Goal: Task Accomplishment & Management: Use online tool/utility

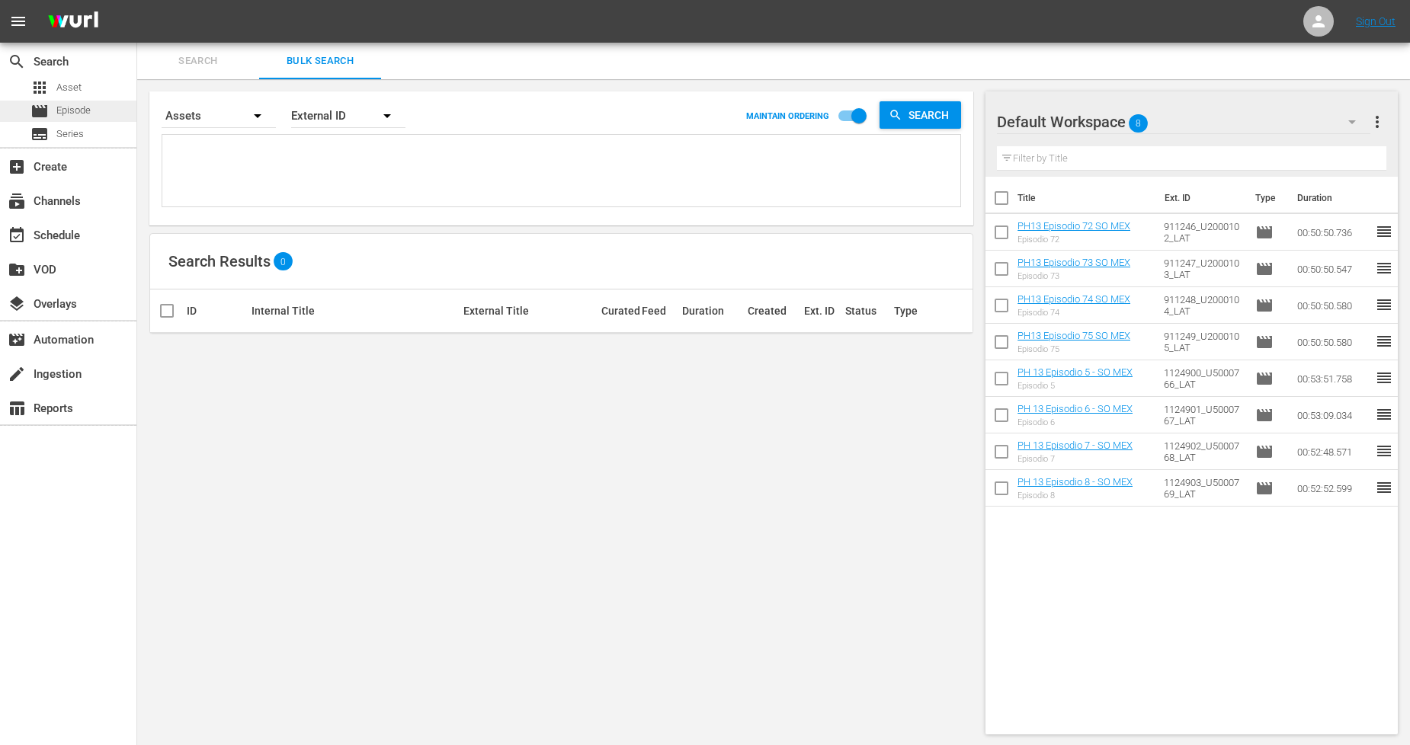
click at [107, 117] on div "movie Episode" at bounding box center [68, 111] width 136 height 21
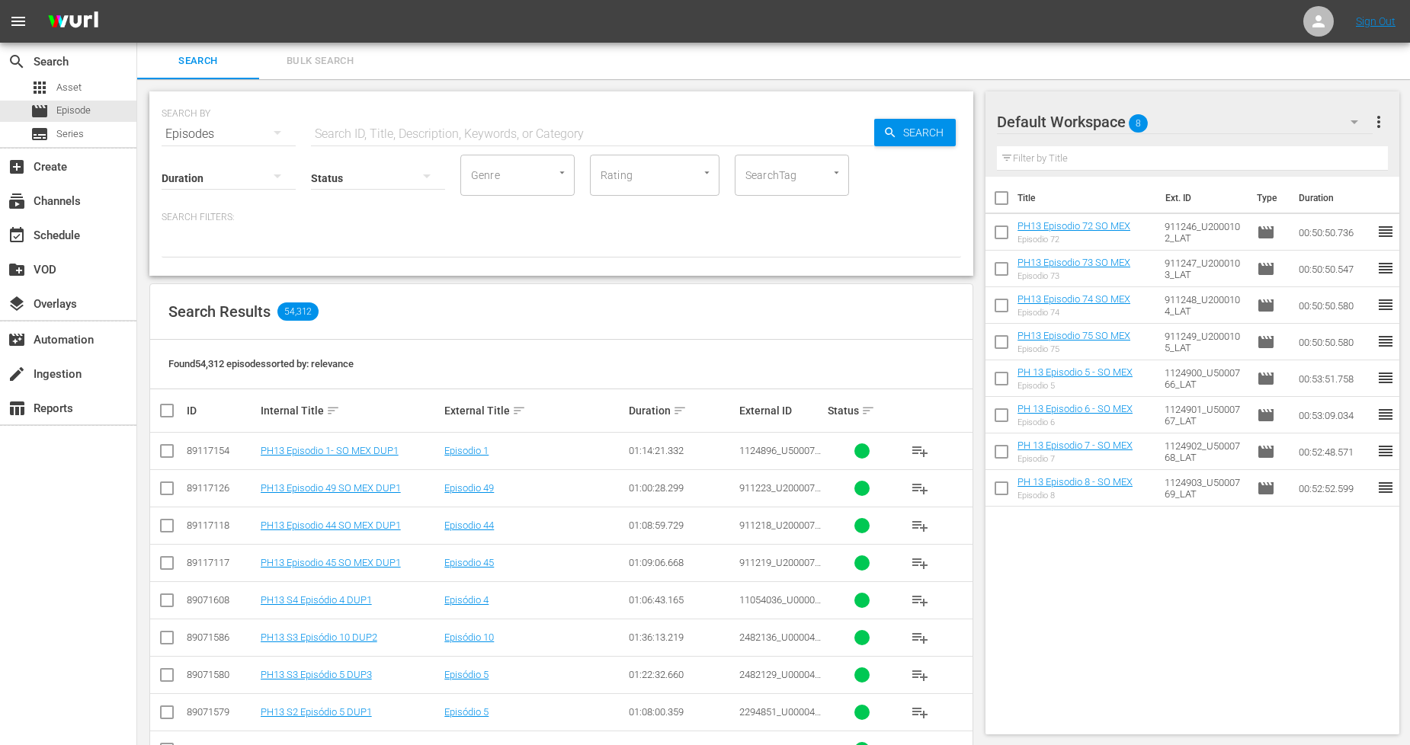
click at [348, 55] on span "Bulk Search" at bounding box center [320, 62] width 104 height 18
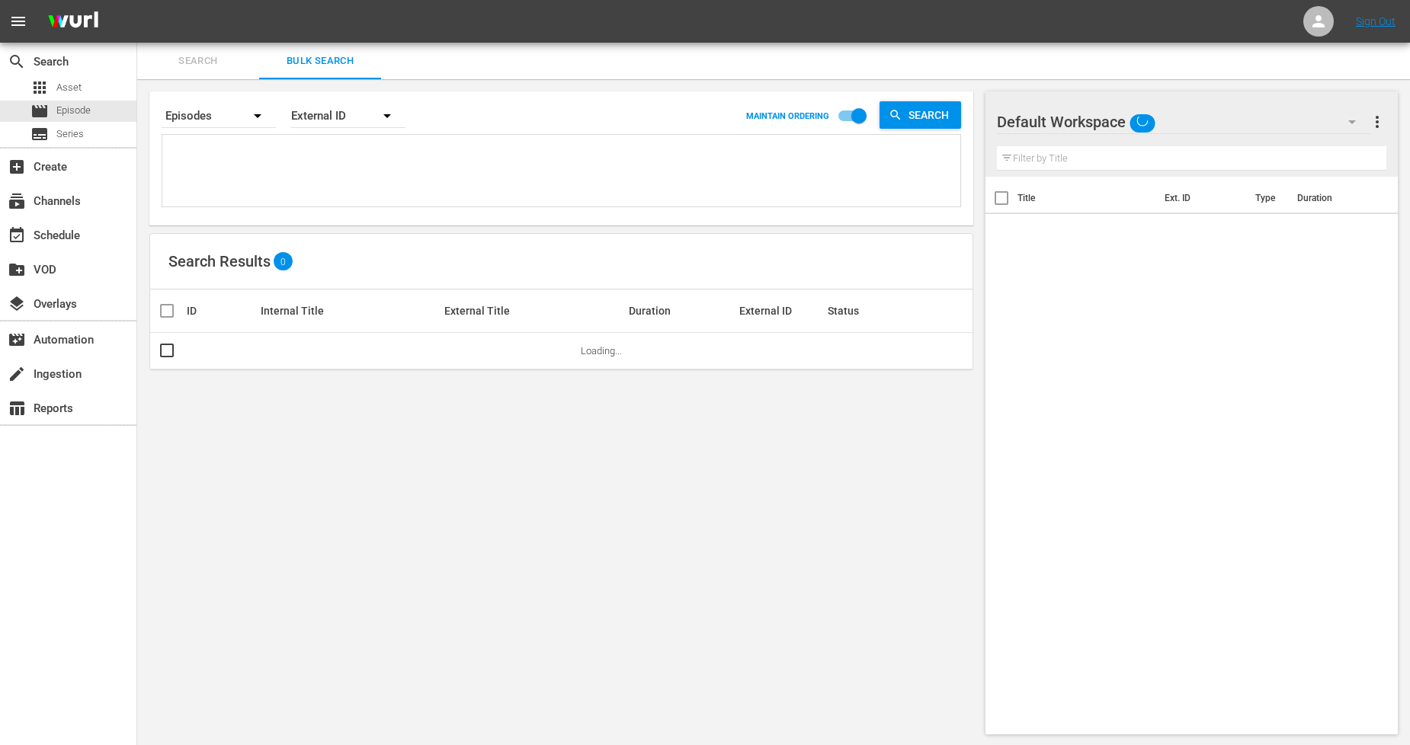
click at [318, 149] on textarea at bounding box center [563, 173] width 794 height 69
paste textarea "911246_U2000102_LAT 911247_U2000103_LAT 911248_U2000104_LAT 911249_U2000105_LAT…"
type textarea "911246_U2000102_LAT 911247_U2000103_LAT 911248_U2000104_LAT 911249_U2000105_LAT…"
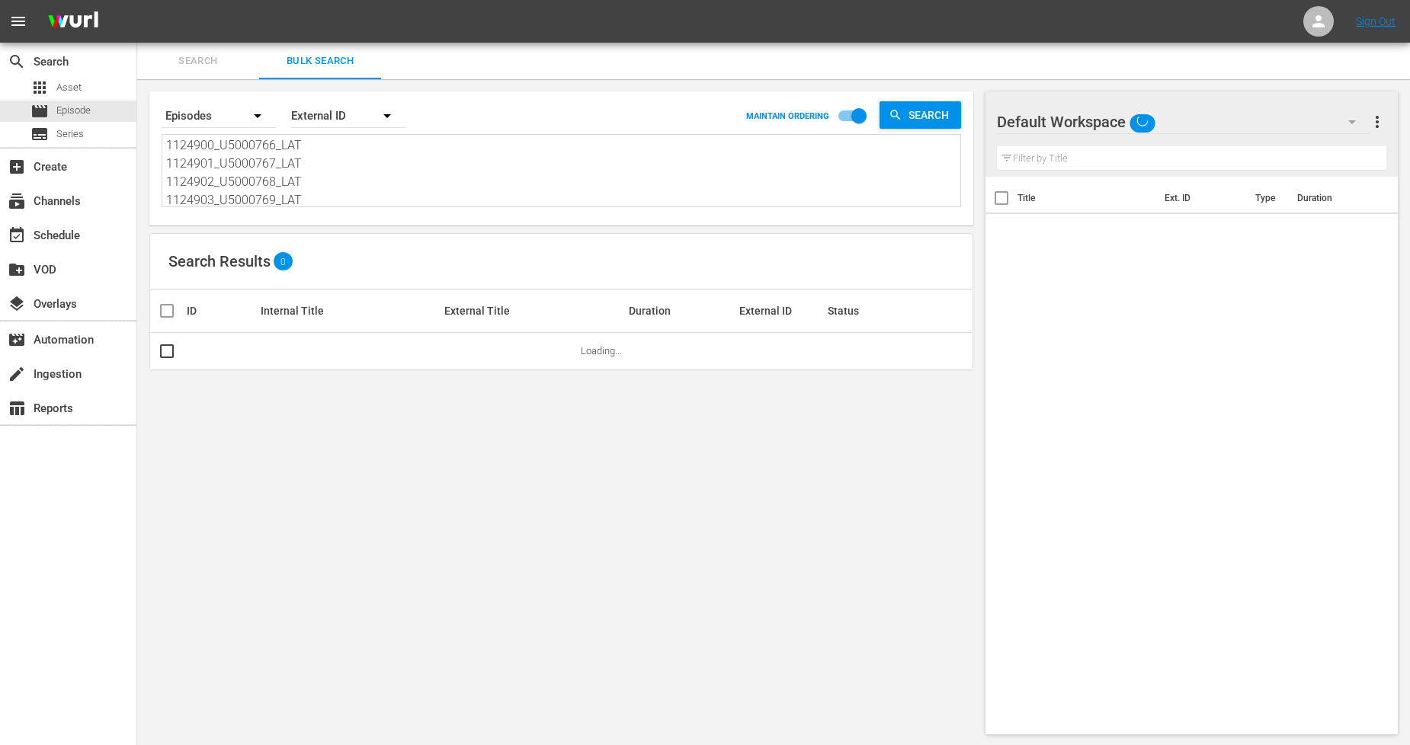
drag, startPoint x: 850, startPoint y: 114, endPoint x: 824, endPoint y: 128, distance: 29.3
click at [850, 113] on input "checkbox" at bounding box center [858, 118] width 87 height 29
checkbox input "false"
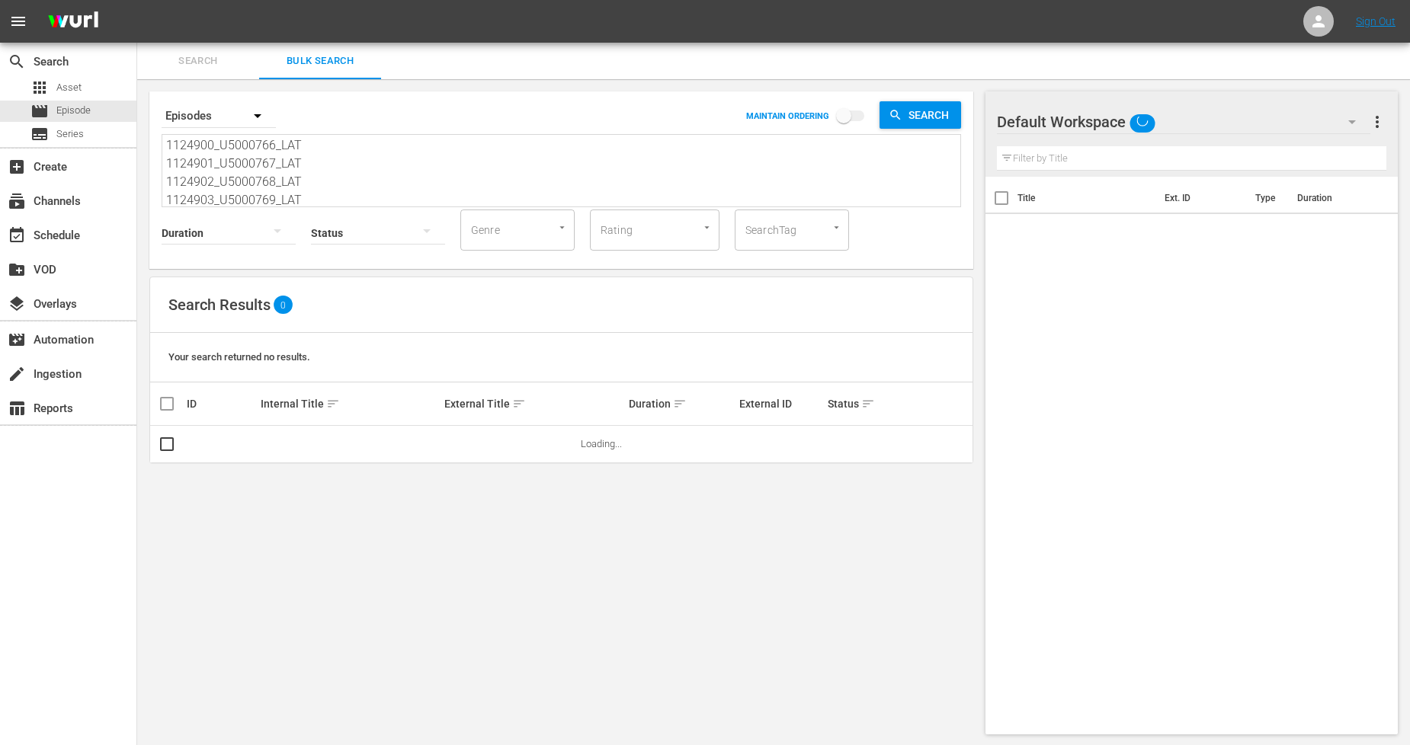
click at [326, 402] on span "sort" at bounding box center [333, 404] width 14 height 14
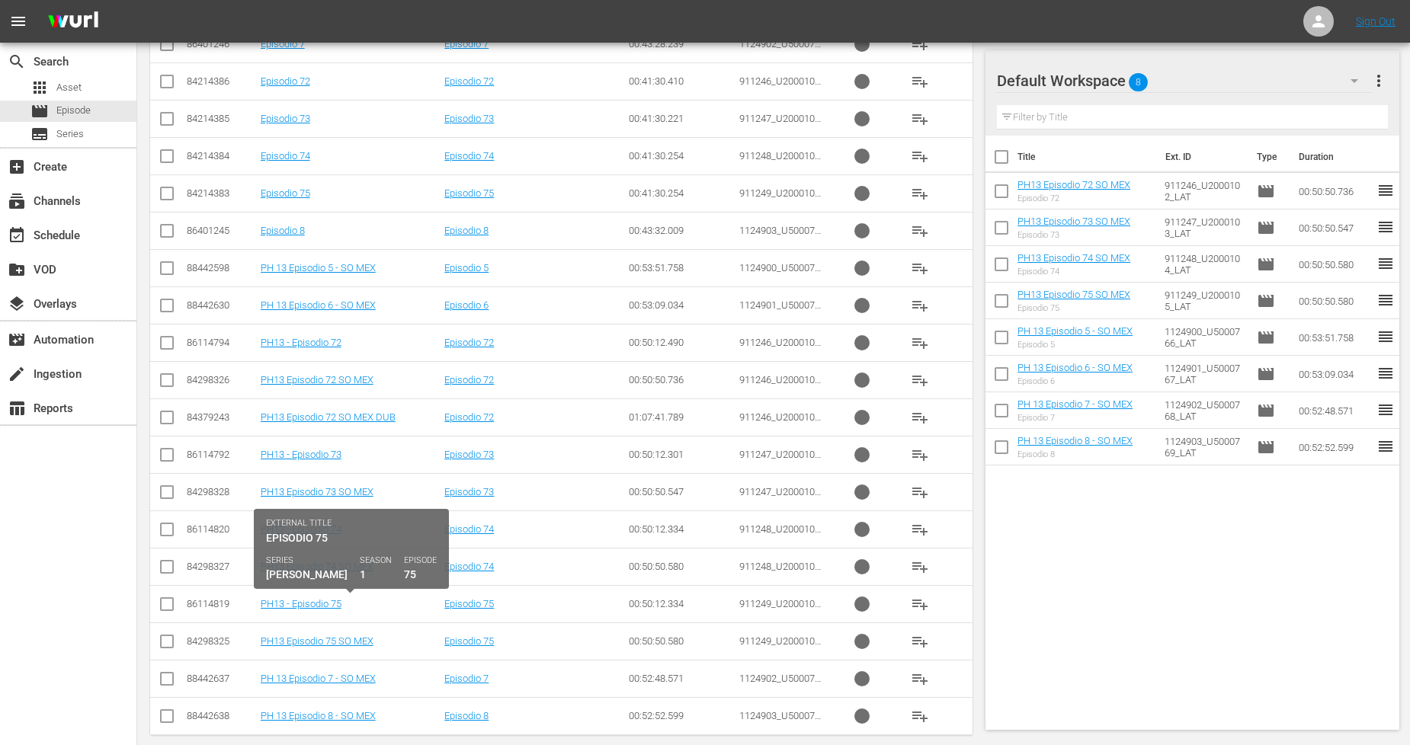
scroll to position [493, 0]
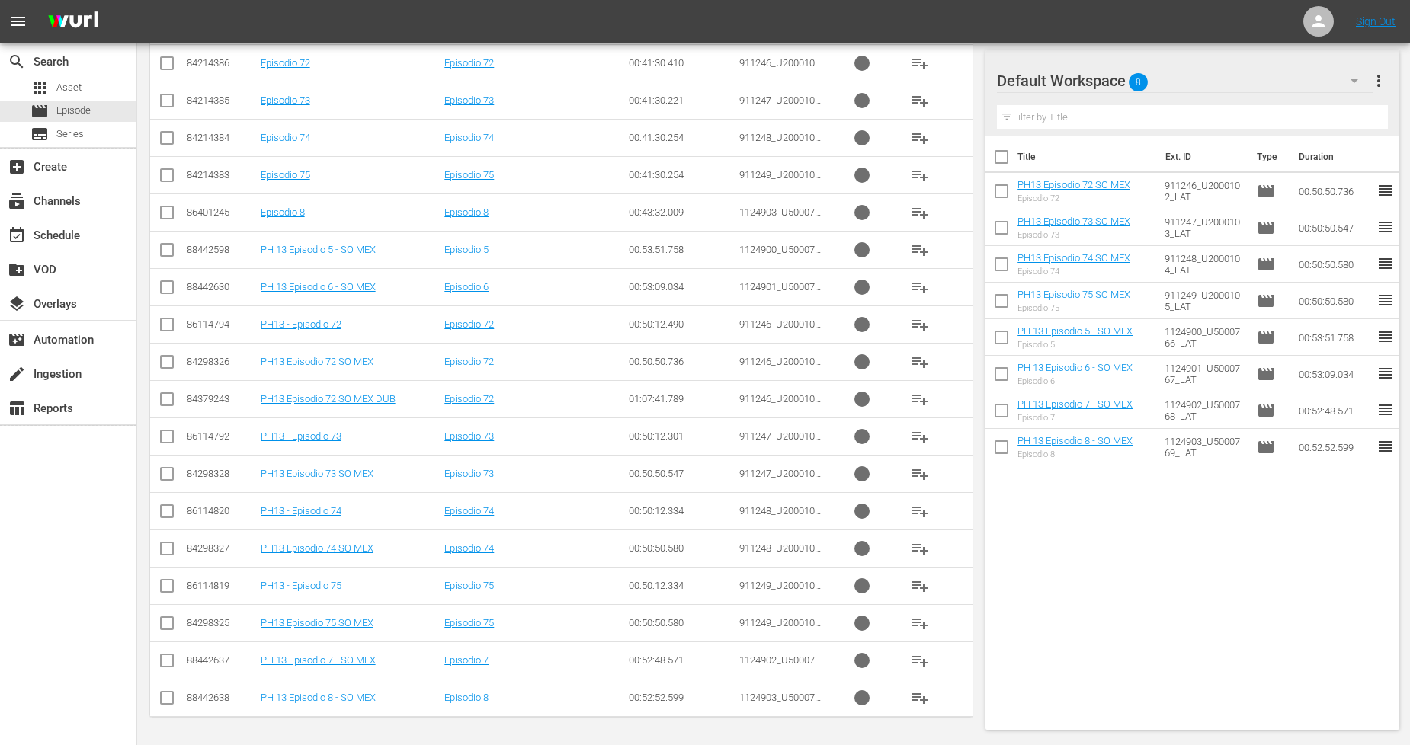
click at [170, 629] on input "checkbox" at bounding box center [167, 626] width 18 height 18
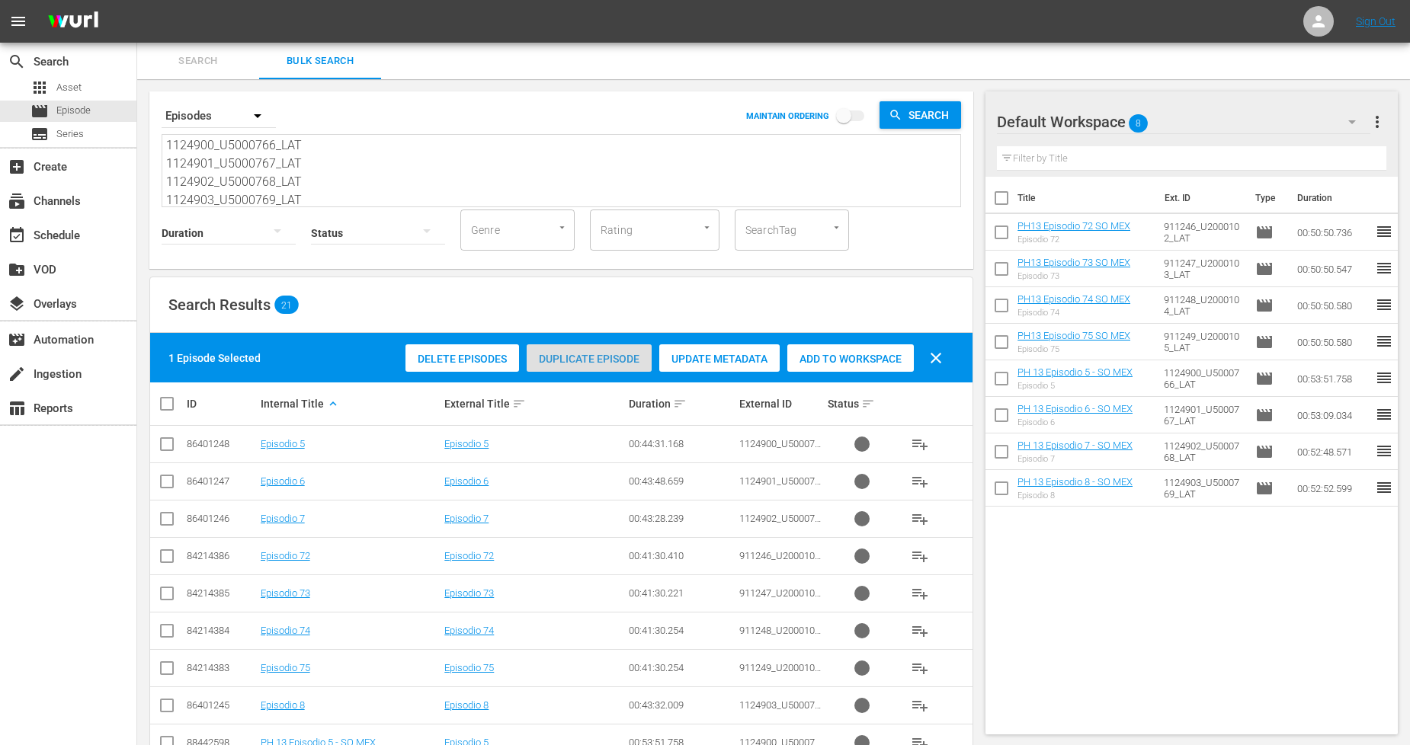
click at [591, 370] on div "Duplicate Episode" at bounding box center [589, 358] width 125 height 29
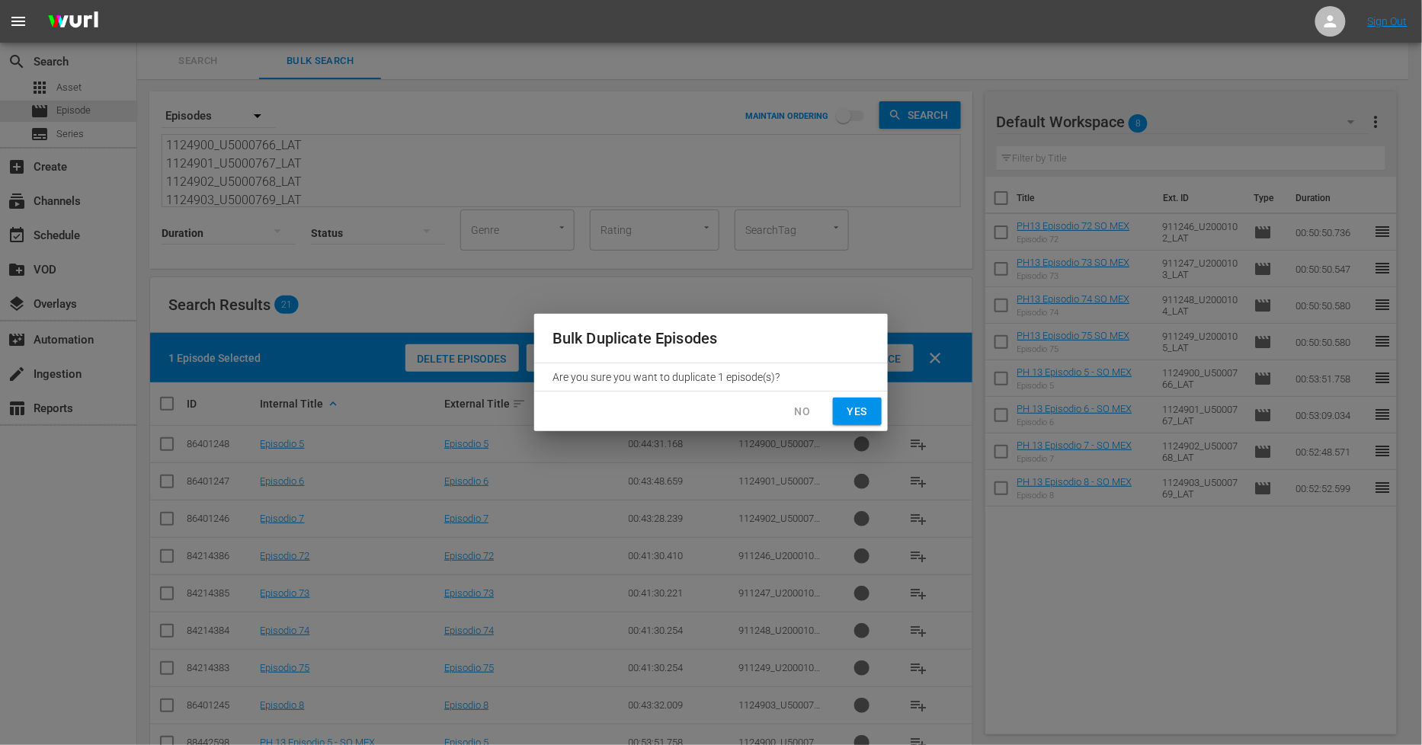
click at [862, 410] on span "Yes" at bounding box center [857, 411] width 24 height 19
checkbox input "false"
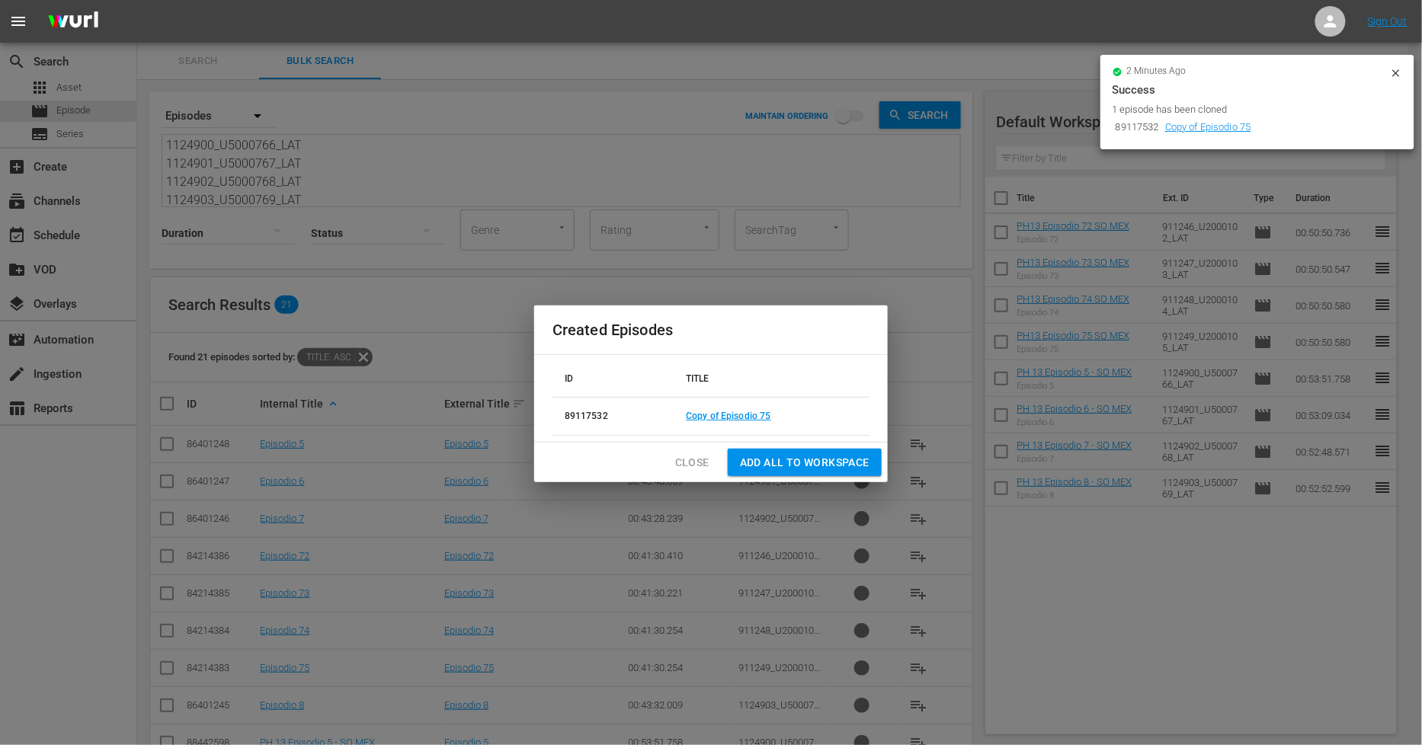
click at [692, 456] on span "Close" at bounding box center [692, 462] width 34 height 19
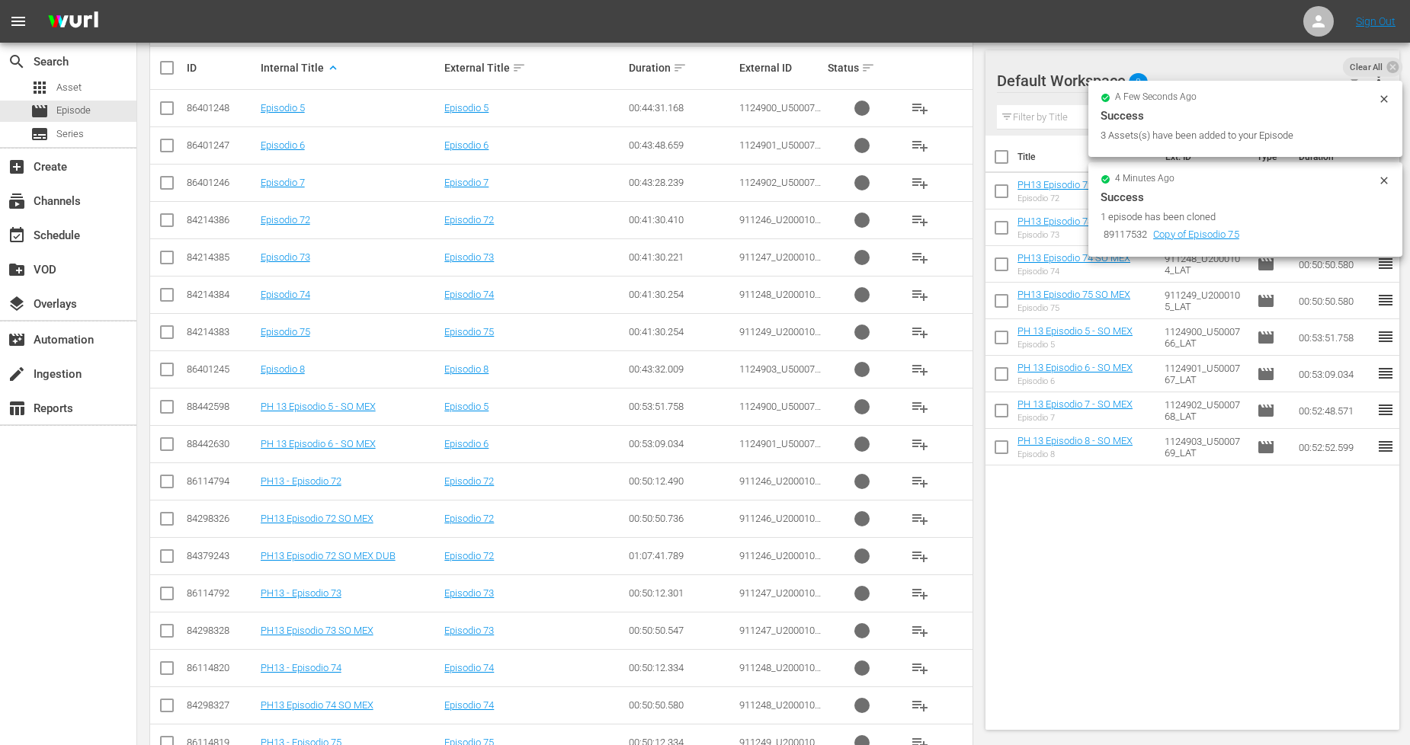
scroll to position [338, 0]
click at [168, 405] on input "checkbox" at bounding box center [167, 408] width 18 height 18
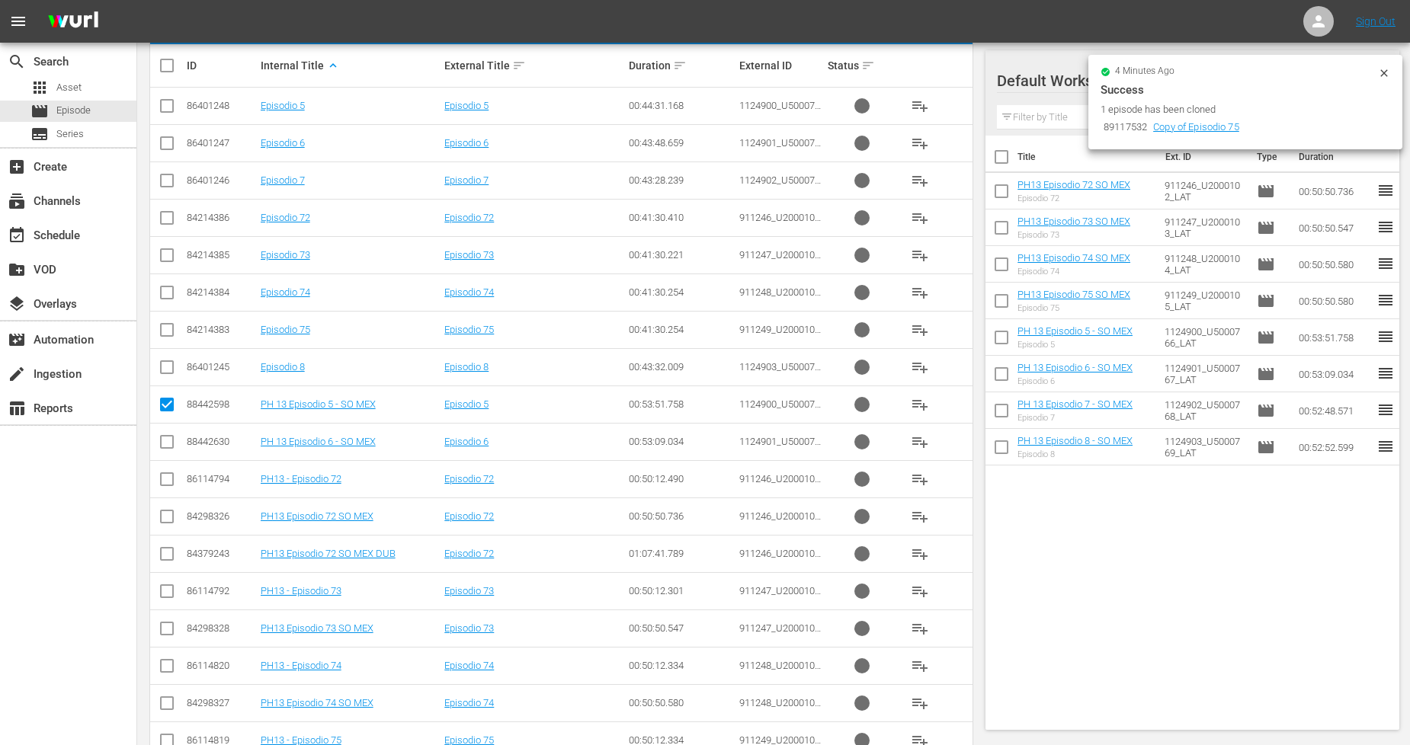
scroll to position [254, 0]
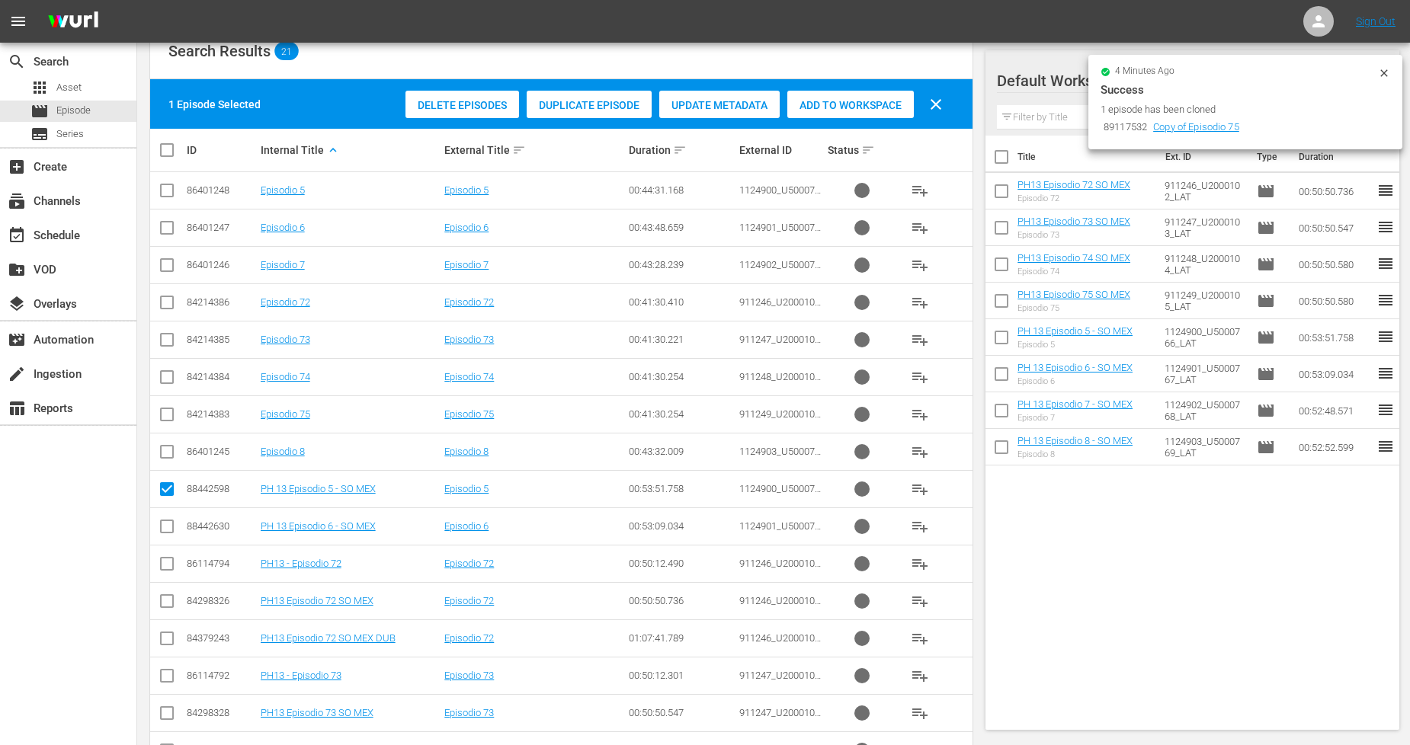
click at [597, 108] on span "Duplicate Episode" at bounding box center [589, 105] width 125 height 12
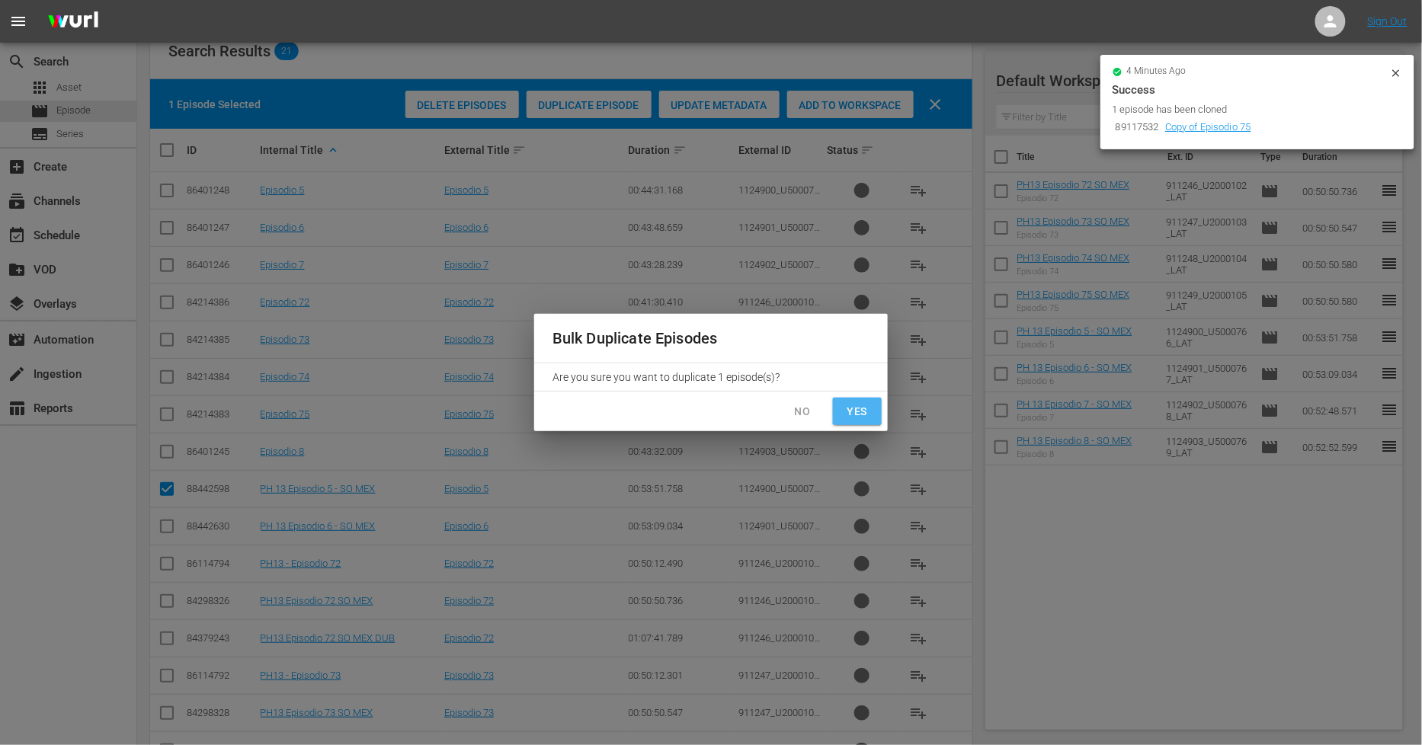
click at [843, 419] on button "Yes" at bounding box center [857, 412] width 49 height 28
checkbox input "false"
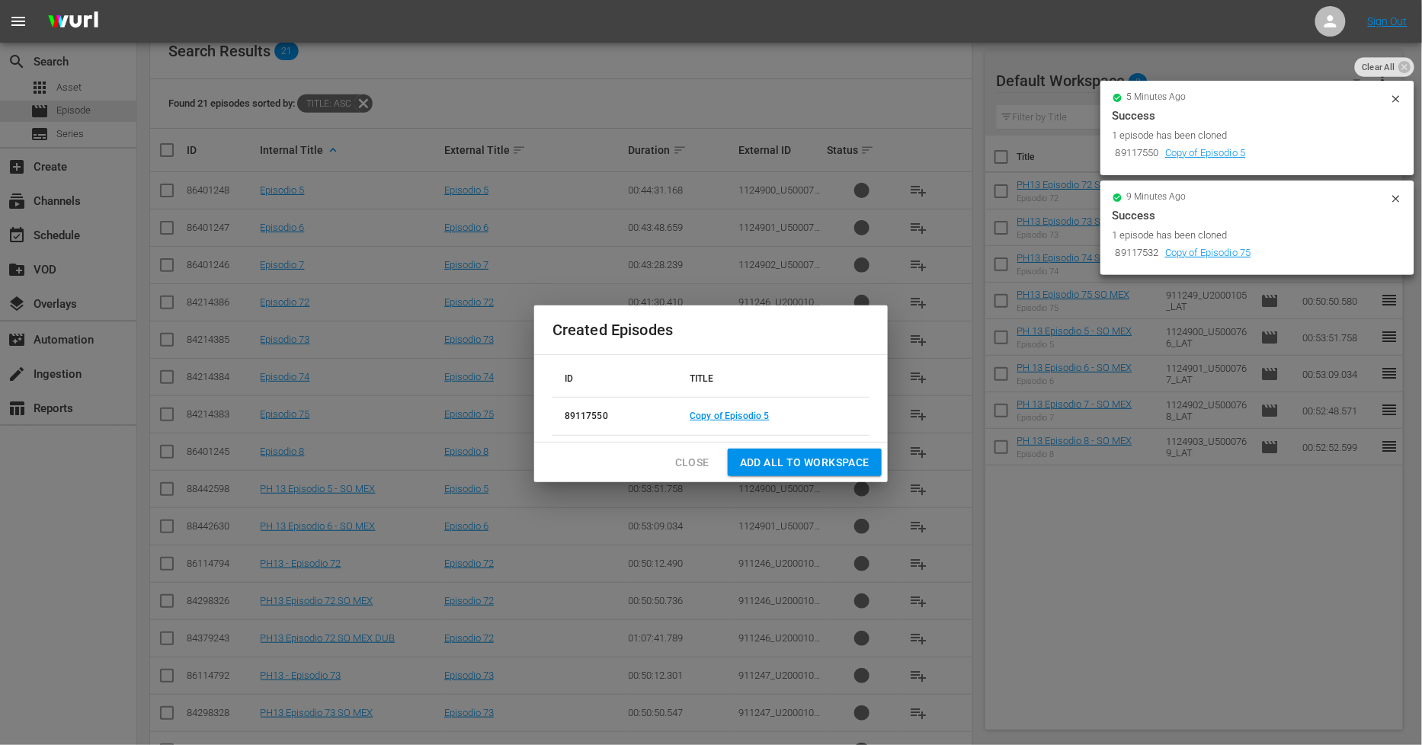
click at [692, 474] on button "Close" at bounding box center [692, 463] width 59 height 28
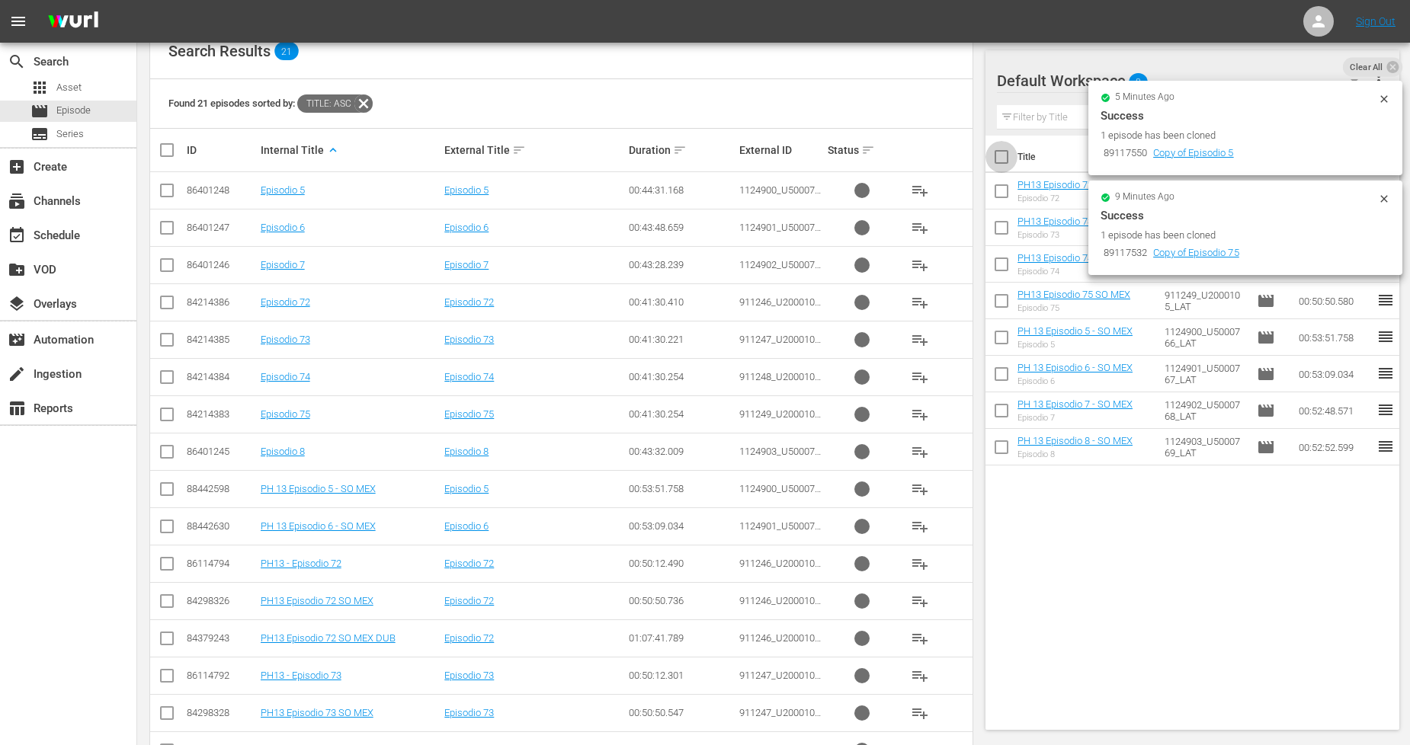
click at [1000, 162] on input "checkbox" at bounding box center [1001, 160] width 32 height 32
checkbox input "true"
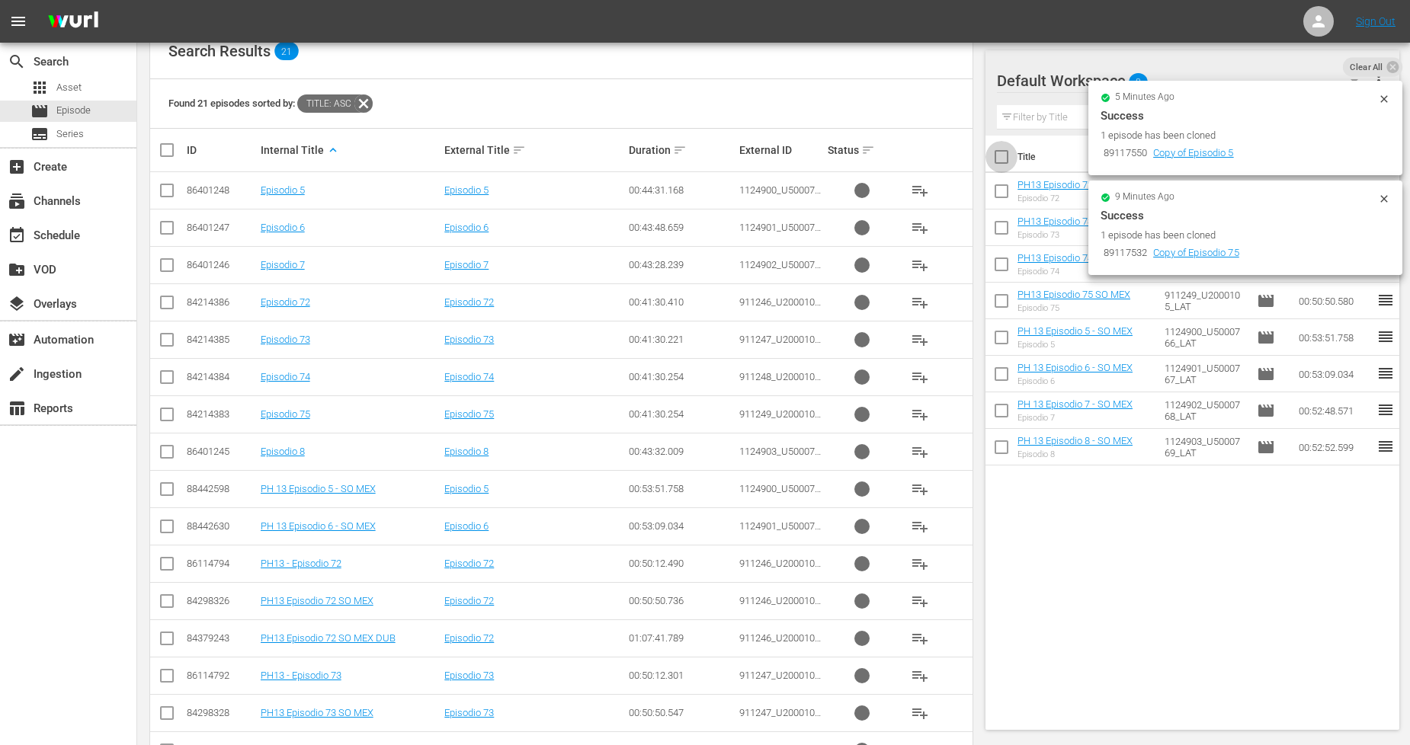
checkbox input "true"
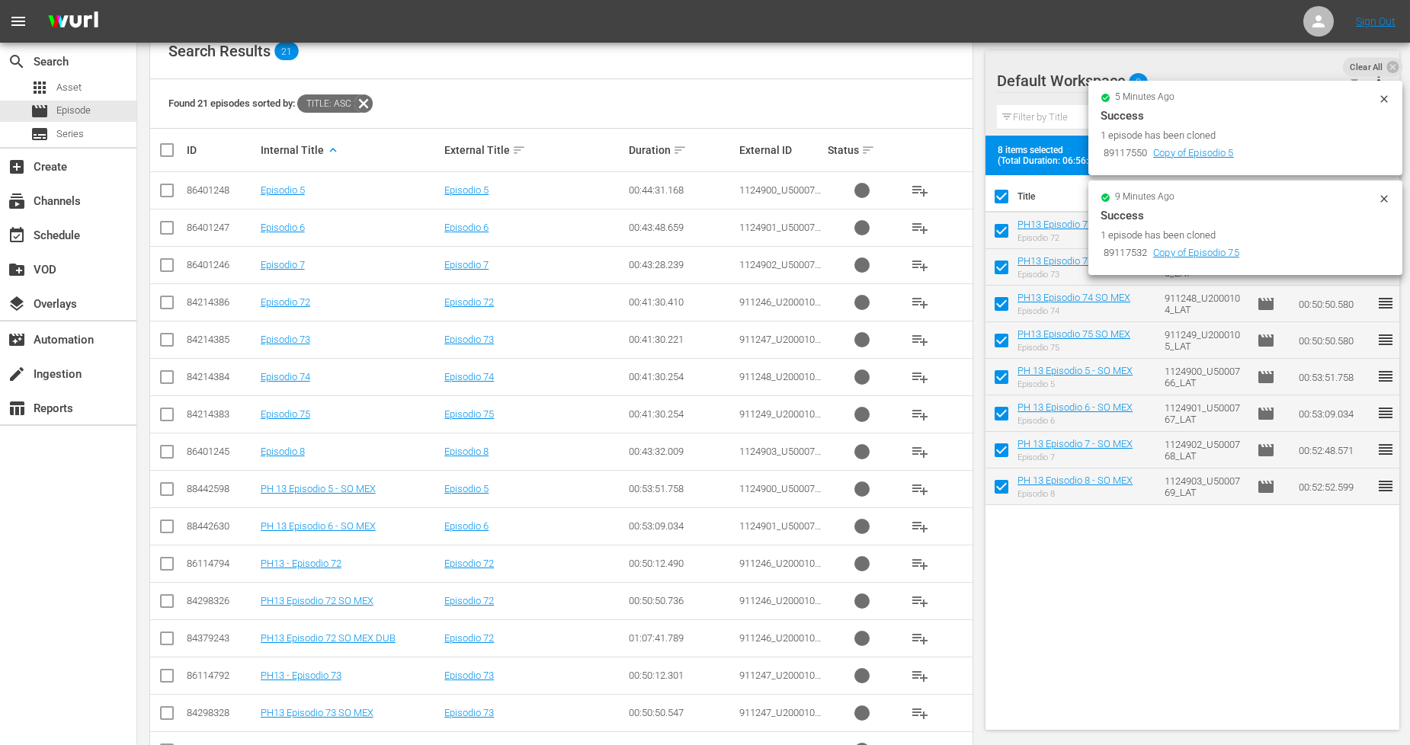
click at [1384, 101] on icon at bounding box center [1384, 99] width 12 height 12
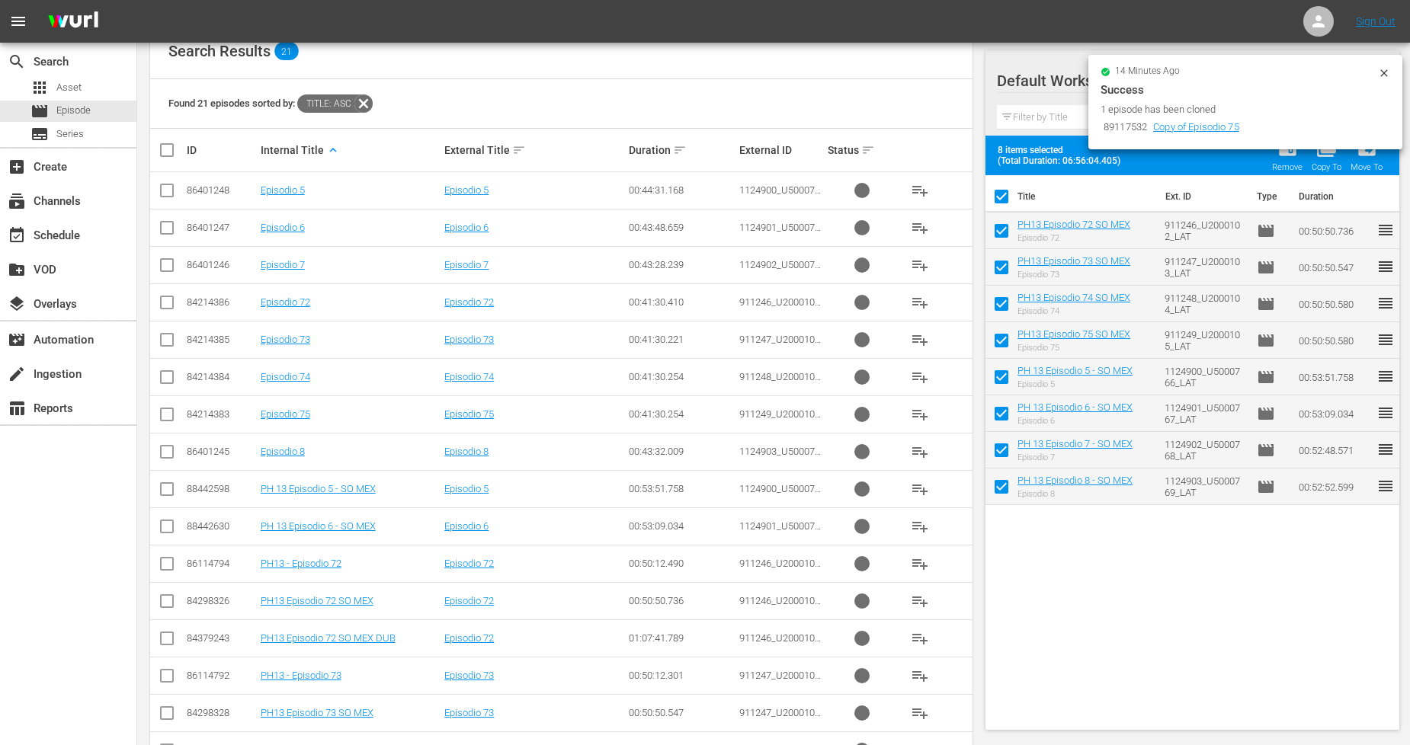
click at [1384, 101] on span "Success 1 episode has been cloned" at bounding box center [1245, 99] width 290 height 37
click at [1384, 76] on icon at bounding box center [1384, 73] width 12 height 12
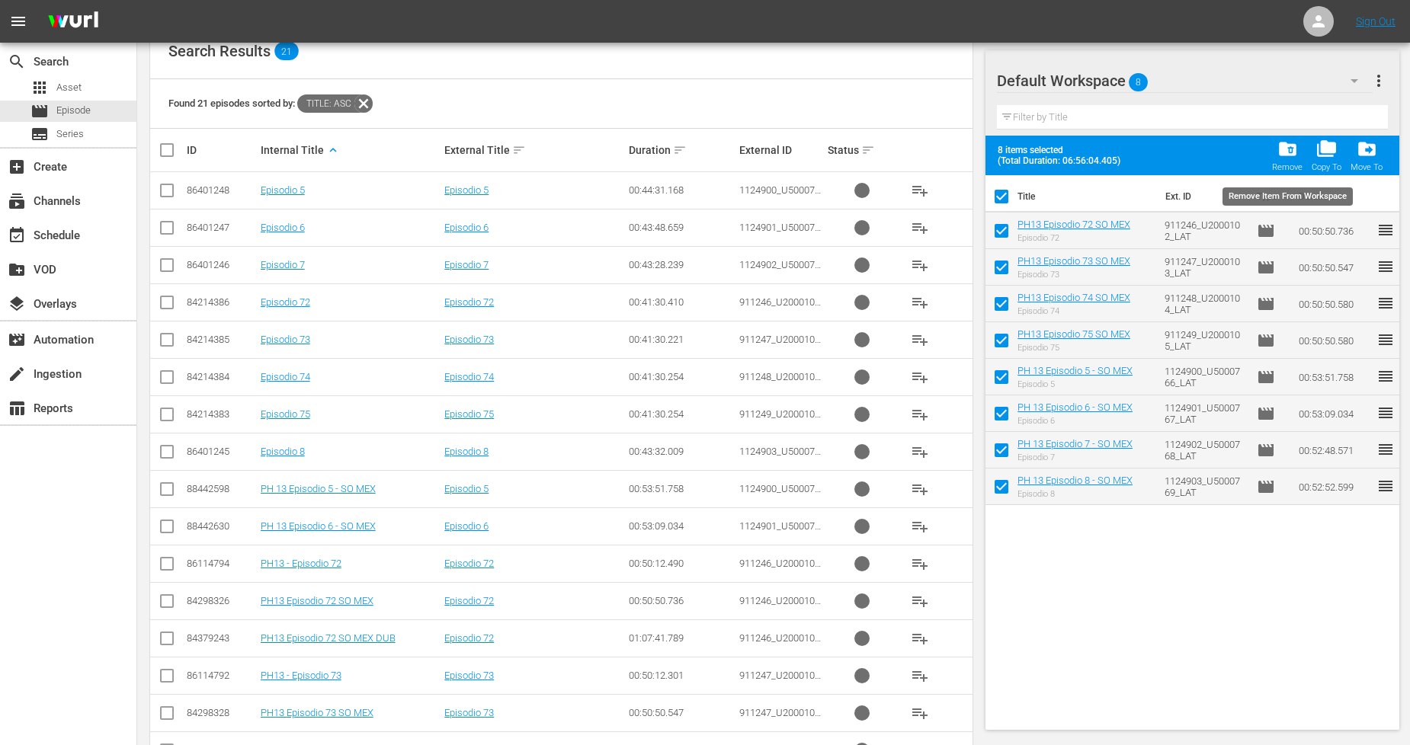
click at [1289, 163] on div "Remove" at bounding box center [1287, 167] width 30 height 10
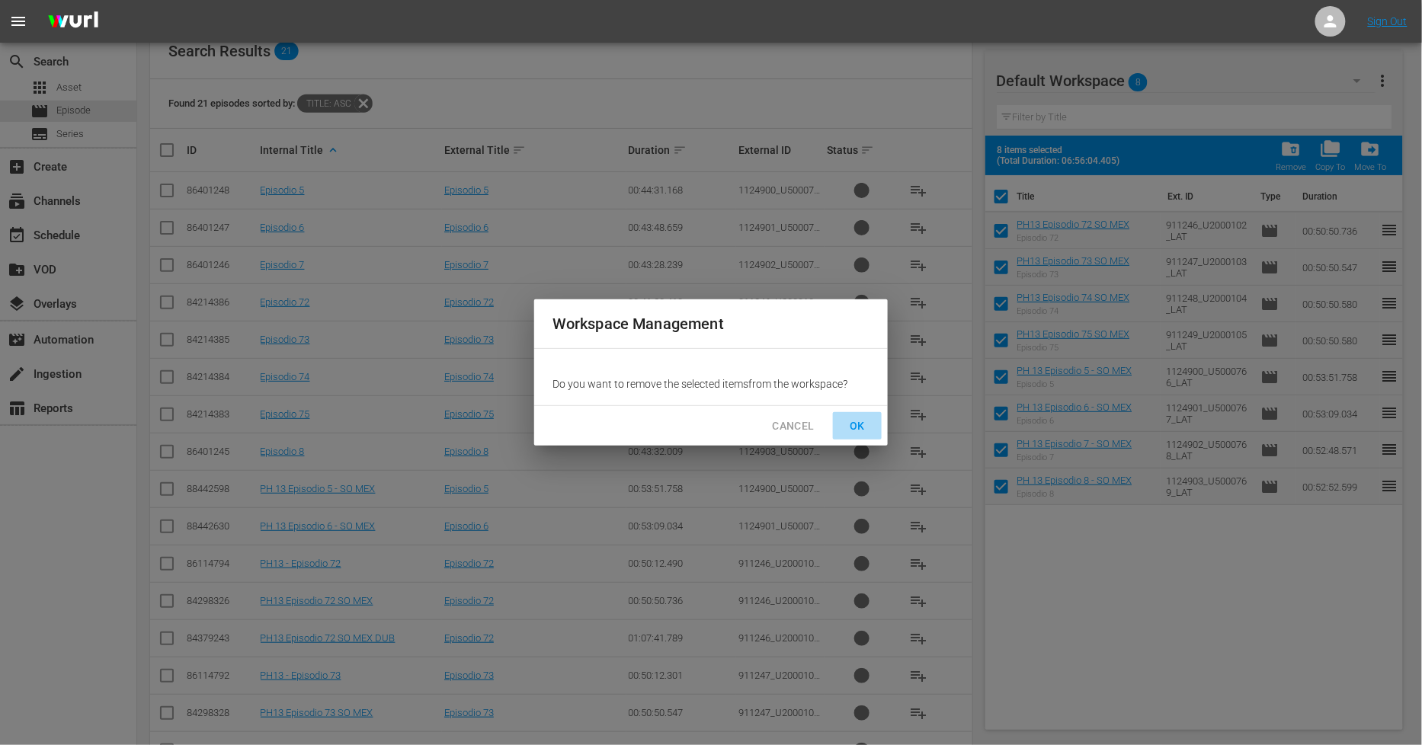
click at [862, 420] on span "OK" at bounding box center [857, 426] width 24 height 19
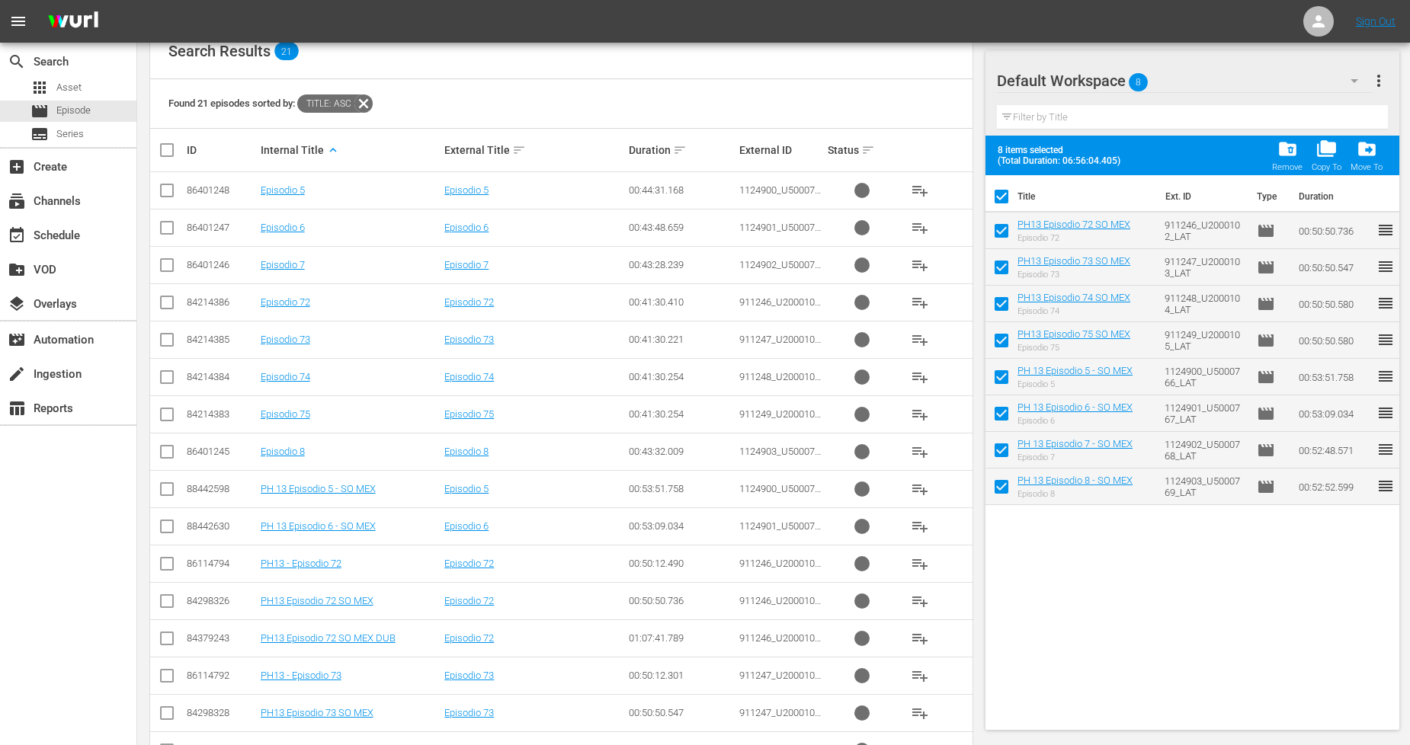
checkbox input "false"
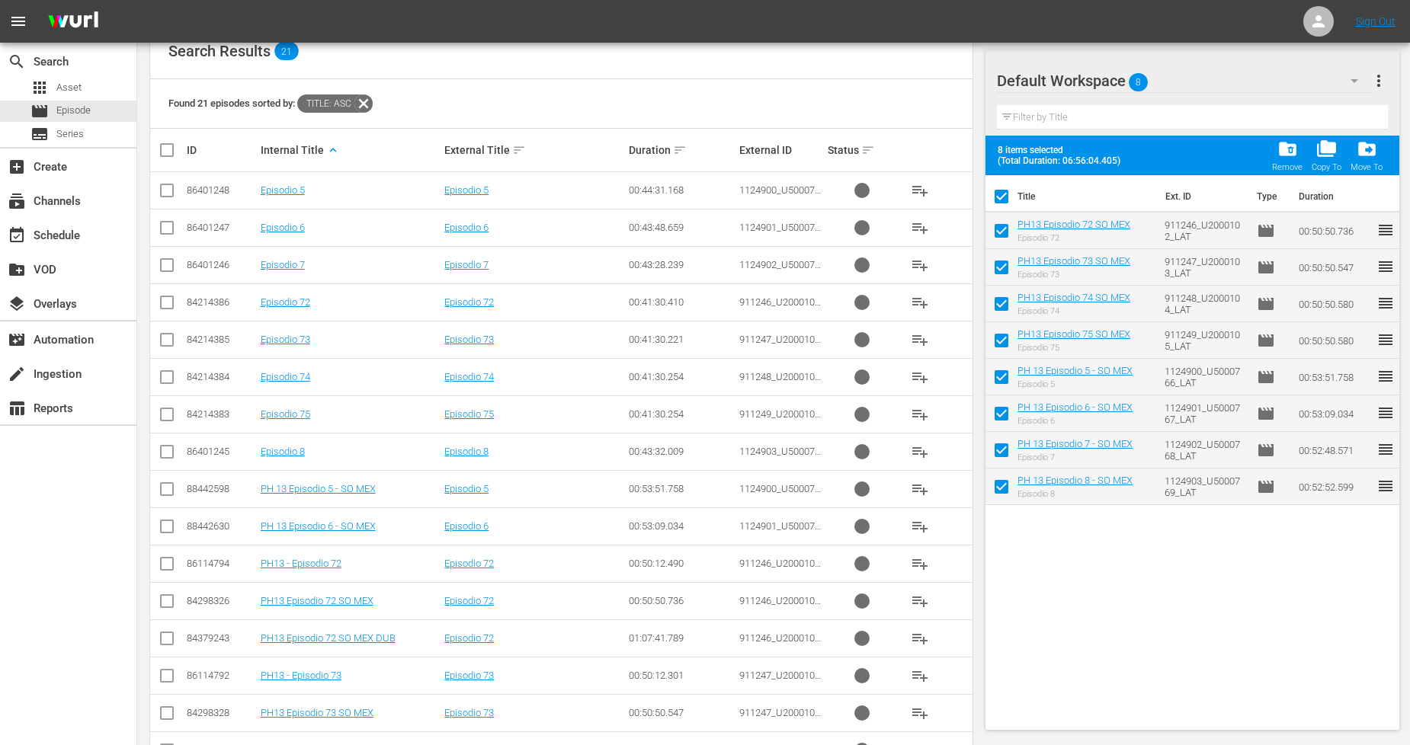
checkbox input "false"
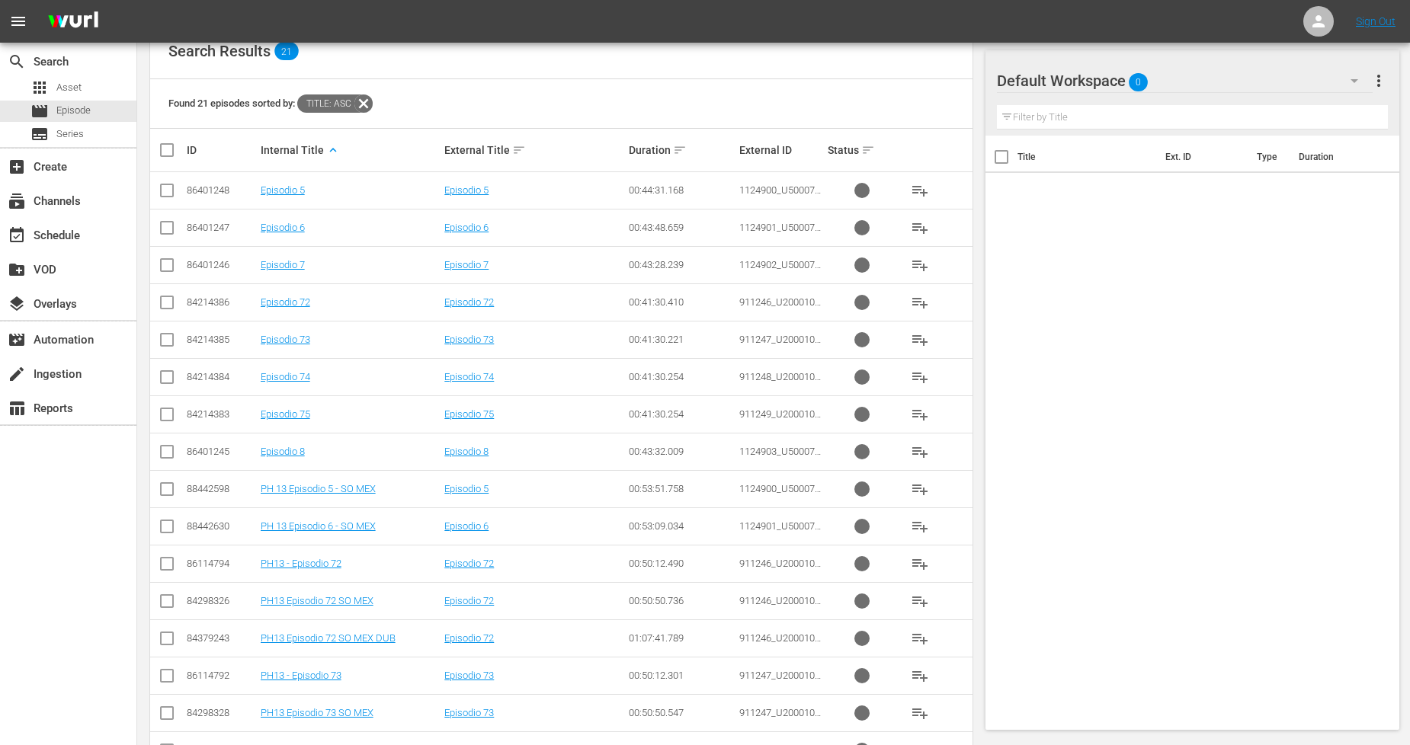
scroll to position [0, 0]
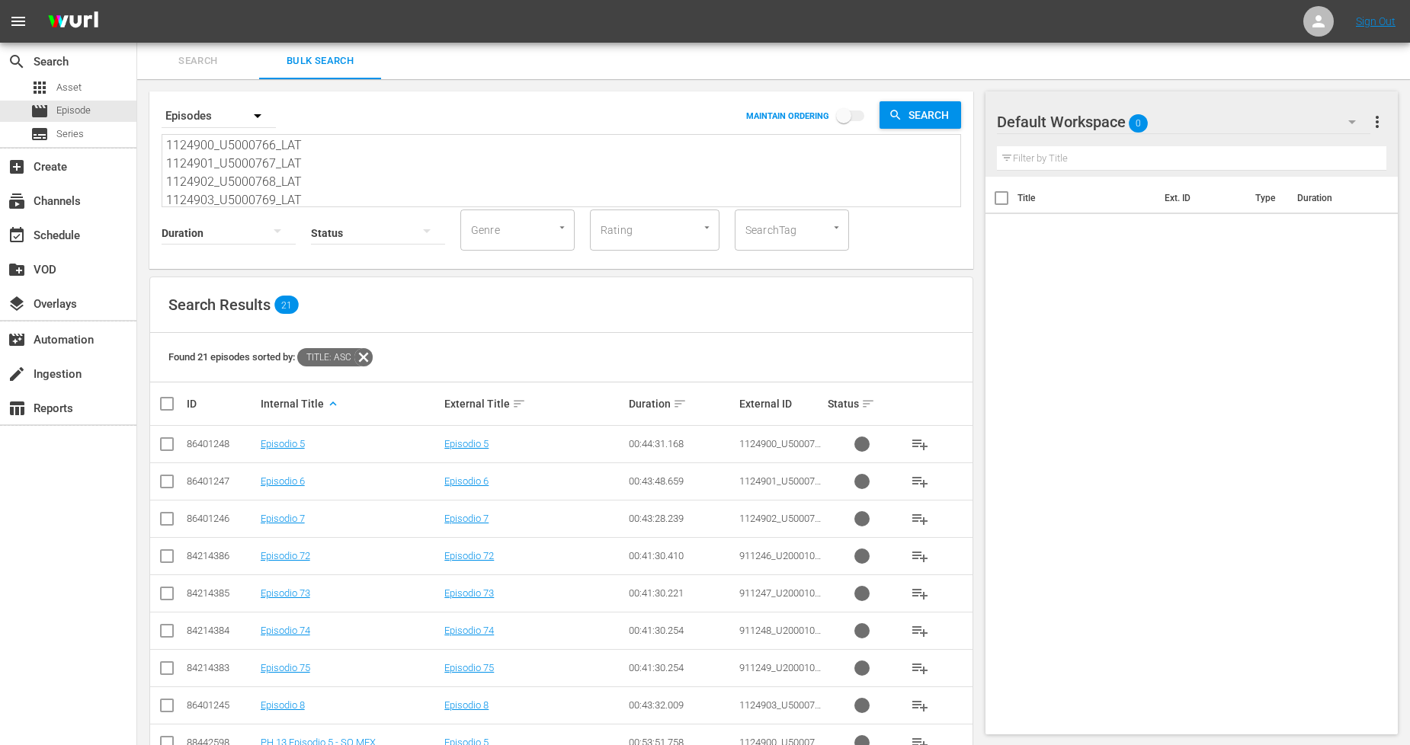
click at [172, 141] on textarea "911246_U2000102_LAT 911247_U2000103_LAT 911248_U2000104_LAT 911249_U2000105_LAT…" at bounding box center [563, 171] width 794 height 69
drag, startPoint x: 166, startPoint y: 141, endPoint x: 293, endPoint y: 155, distance: 128.1
click at [293, 155] on textarea "911246_U2000102_LAT 911247_U2000103_LAT 911248_U2000104_LAT 911249_U2000105_LAT…" at bounding box center [563, 171] width 794 height 69
click at [306, 178] on textarea "911246_U2000102_LAT 911247_U2000103_LAT 911248_U2000104_LAT 911249_U2000105_LAT…" at bounding box center [563, 171] width 794 height 69
drag, startPoint x: 303, startPoint y: 187, endPoint x: 27, endPoint y: -21, distance: 345.3
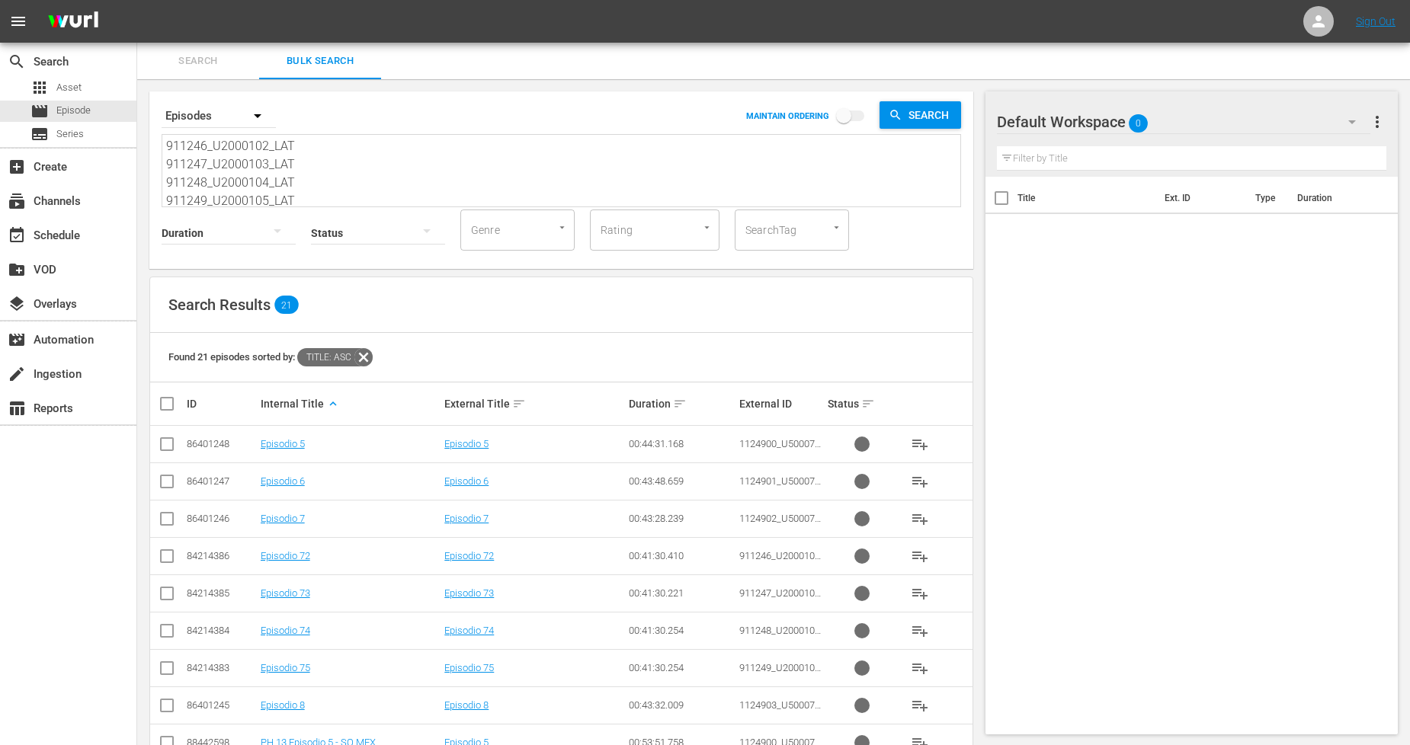
click at [27, 0] on html "menu Sign Out search Search apps Asset movie Episode subtitles Series add_box C…" at bounding box center [705, 372] width 1410 height 745
paste textarea "24_U2000080_LAT 911225_U2000081_LAT 911226_U2000082_LAT 911227_U2000083_LAT 112…"
type textarea "911224_U2000080_LAT 911225_U2000081_LAT 911226_U2000082_LAT 911227_U2000083_LAT…"
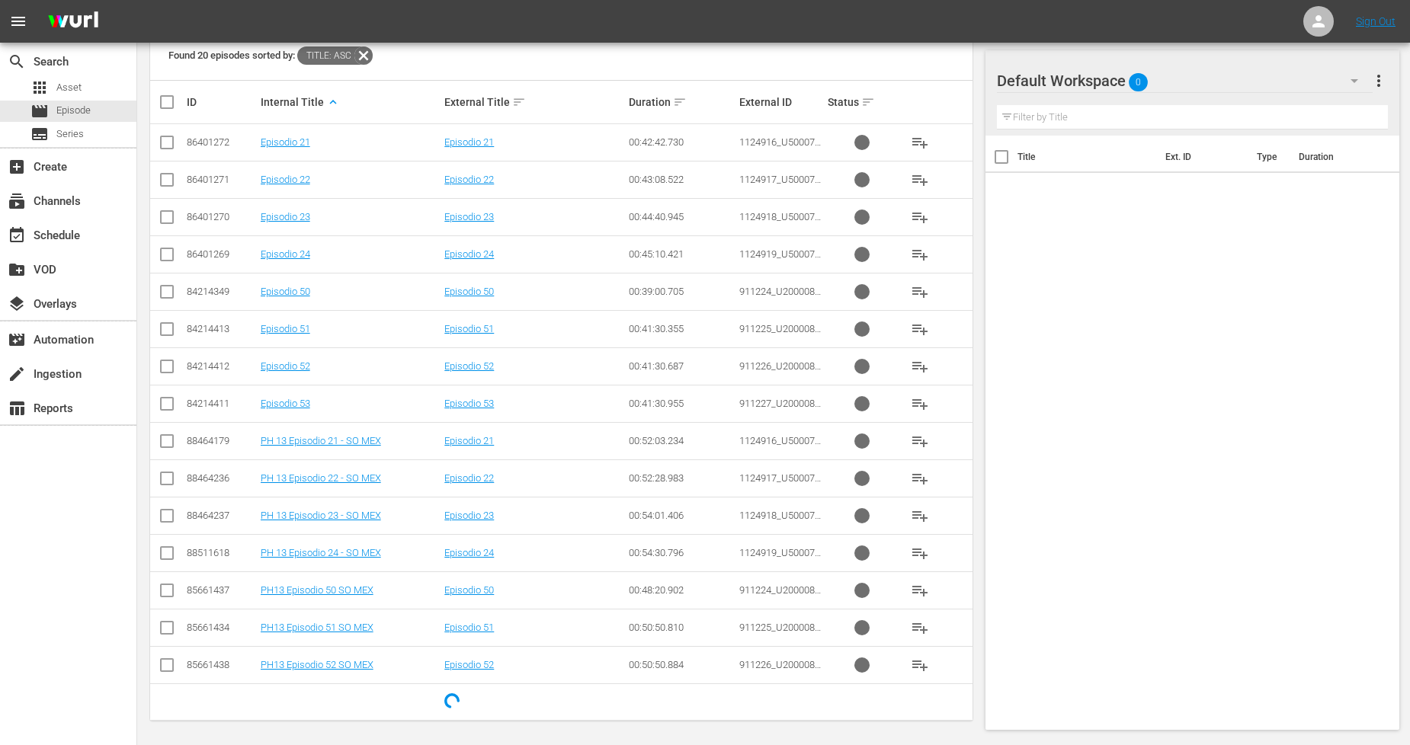
scroll to position [306, 0]
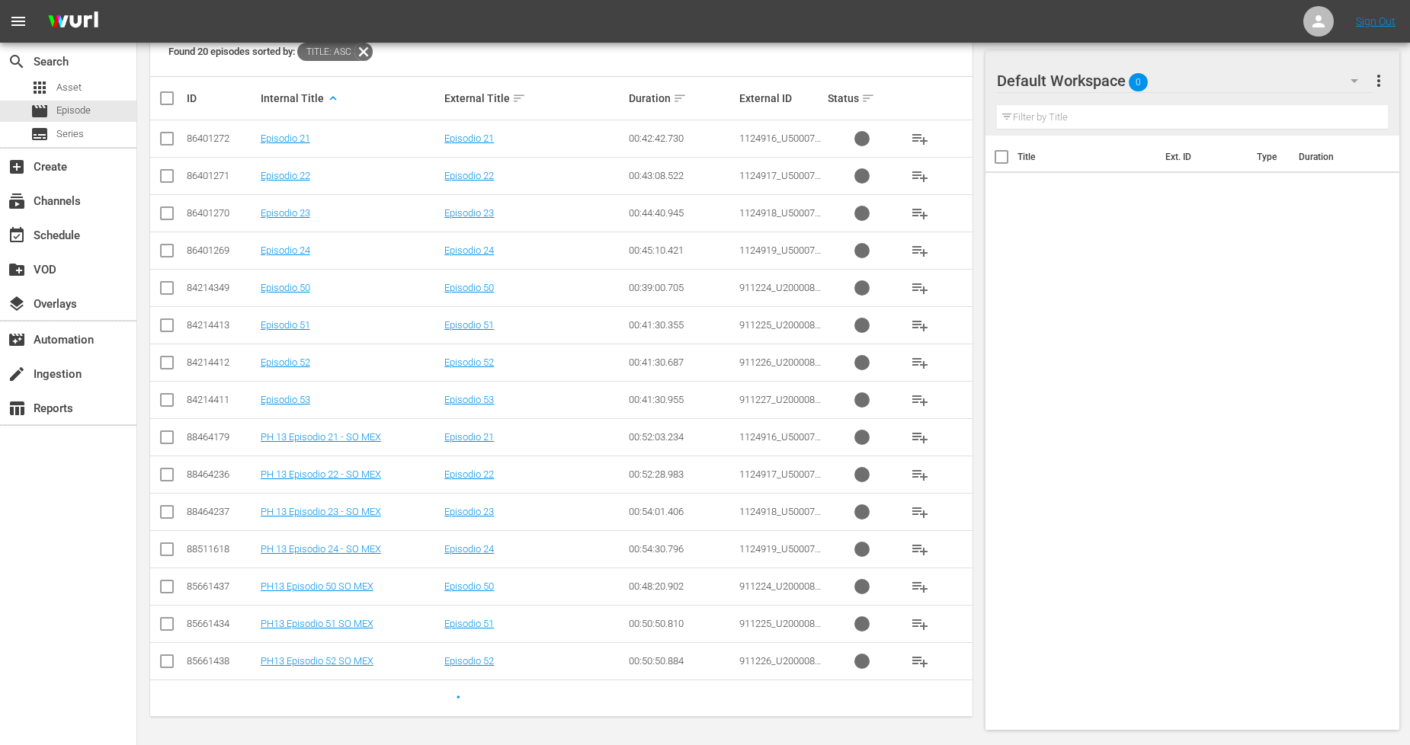
type textarea "911224_U2000080_LAT 911225_U2000081_LAT 911226_U2000082_LAT 911227_U2000083_LAT…"
click at [170, 584] on input "checkbox" at bounding box center [167, 590] width 18 height 18
checkbox input "true"
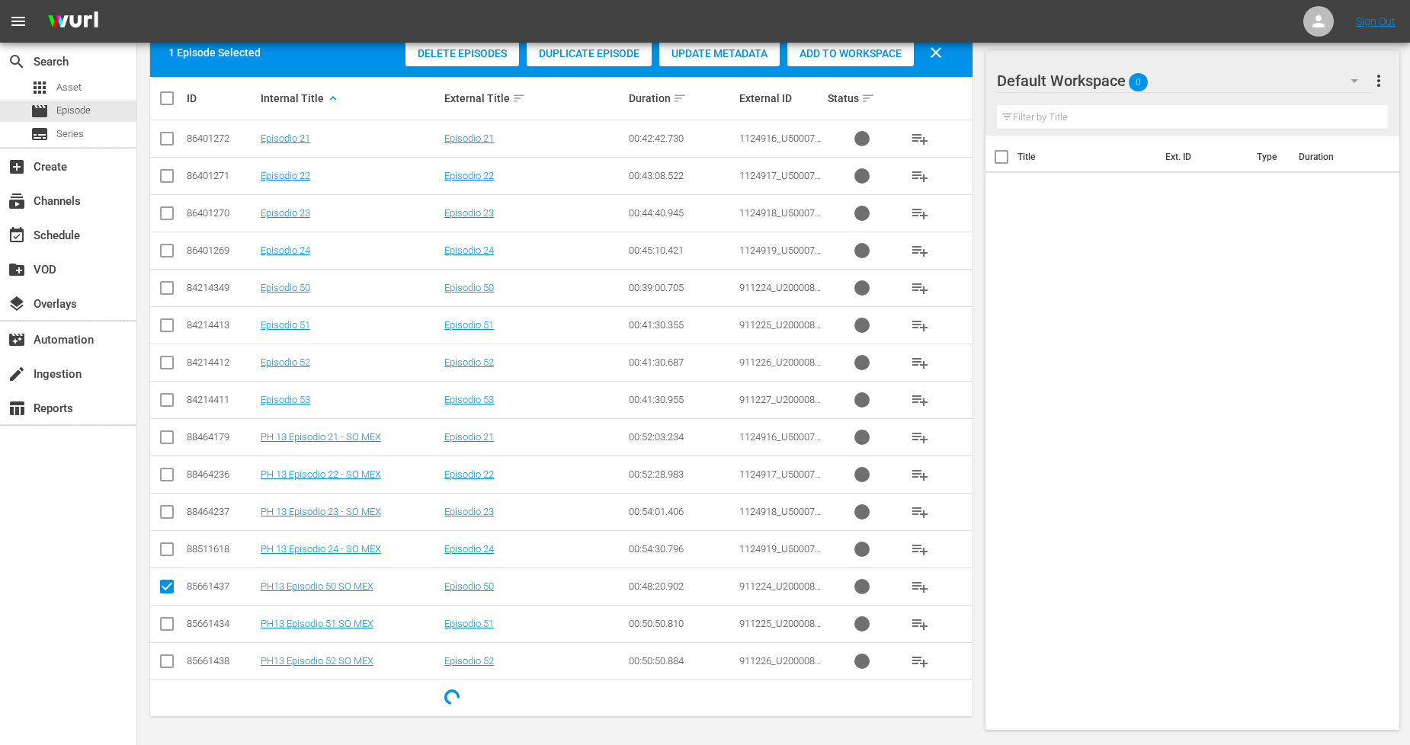
click at [170, 626] on input "checkbox" at bounding box center [167, 627] width 18 height 18
checkbox input "true"
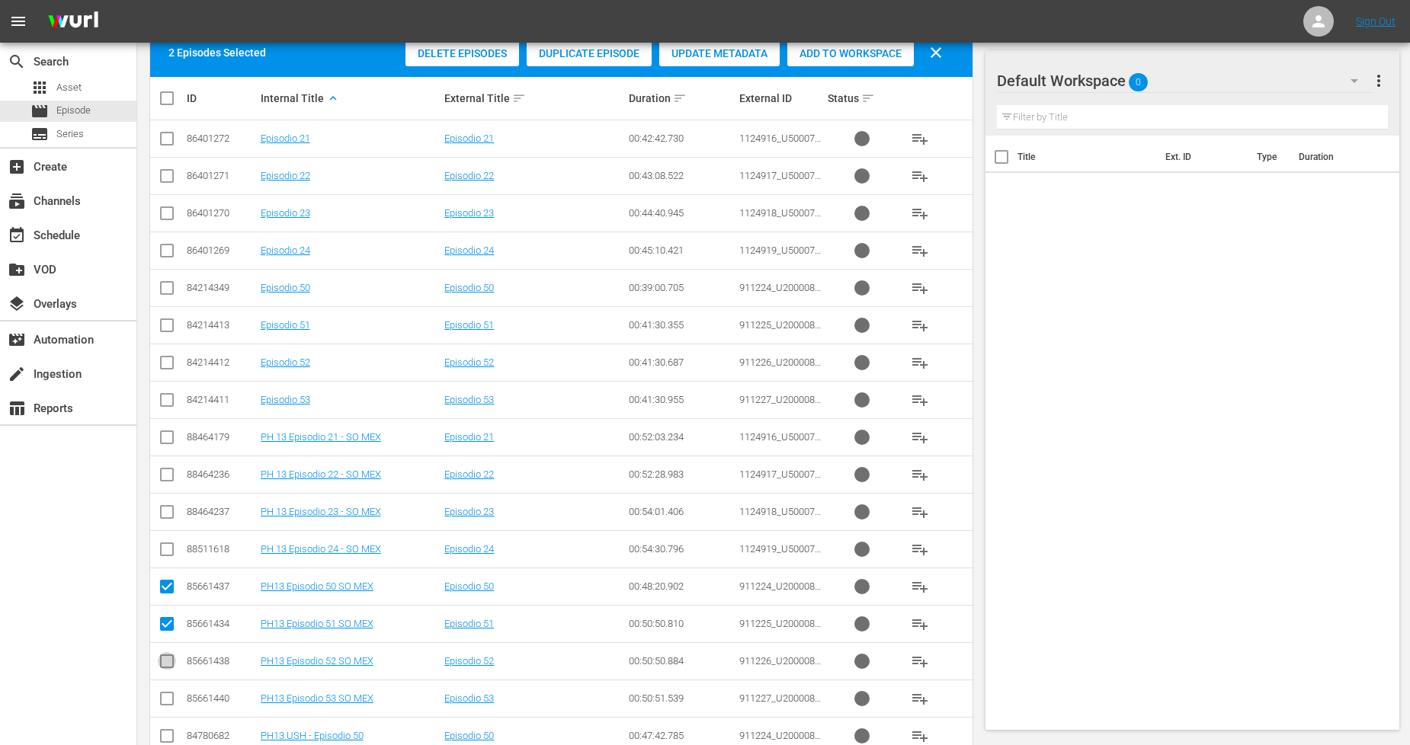
click at [163, 666] on input "checkbox" at bounding box center [167, 664] width 18 height 18
checkbox input "true"
click at [165, 691] on icon at bounding box center [167, 699] width 18 height 18
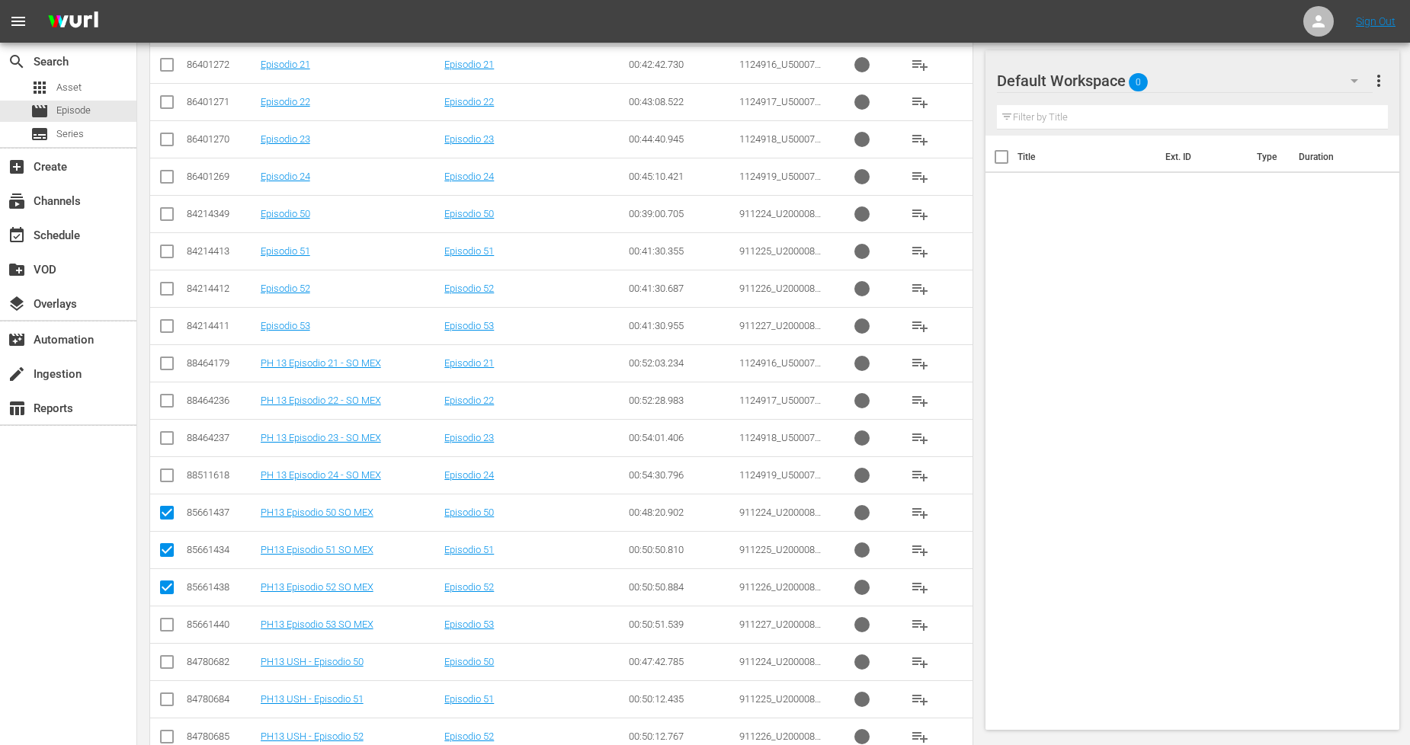
scroll to position [390, 0]
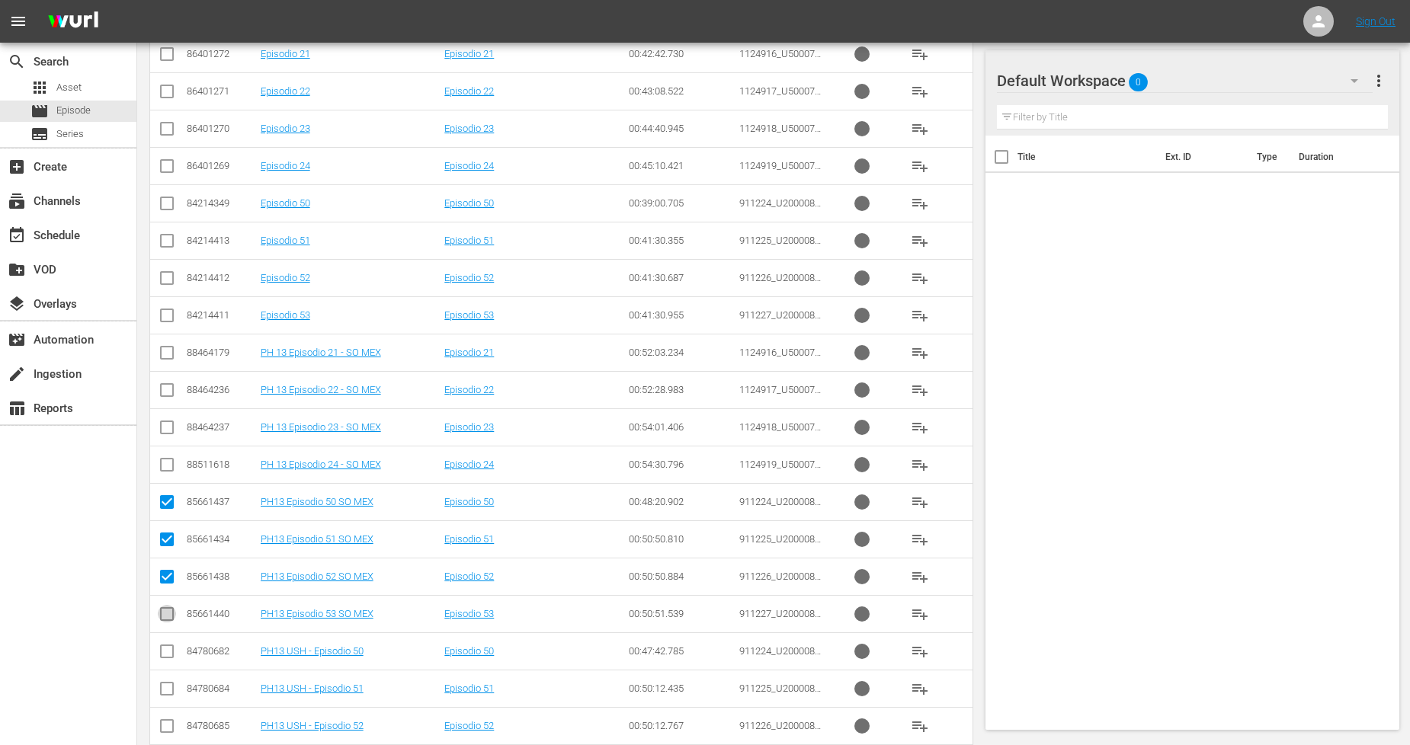
click at [165, 608] on input "checkbox" at bounding box center [167, 617] width 18 height 18
checkbox input "true"
click at [171, 354] on input "checkbox" at bounding box center [167, 356] width 18 height 18
checkbox input "true"
click at [161, 392] on input "checkbox" at bounding box center [167, 393] width 18 height 18
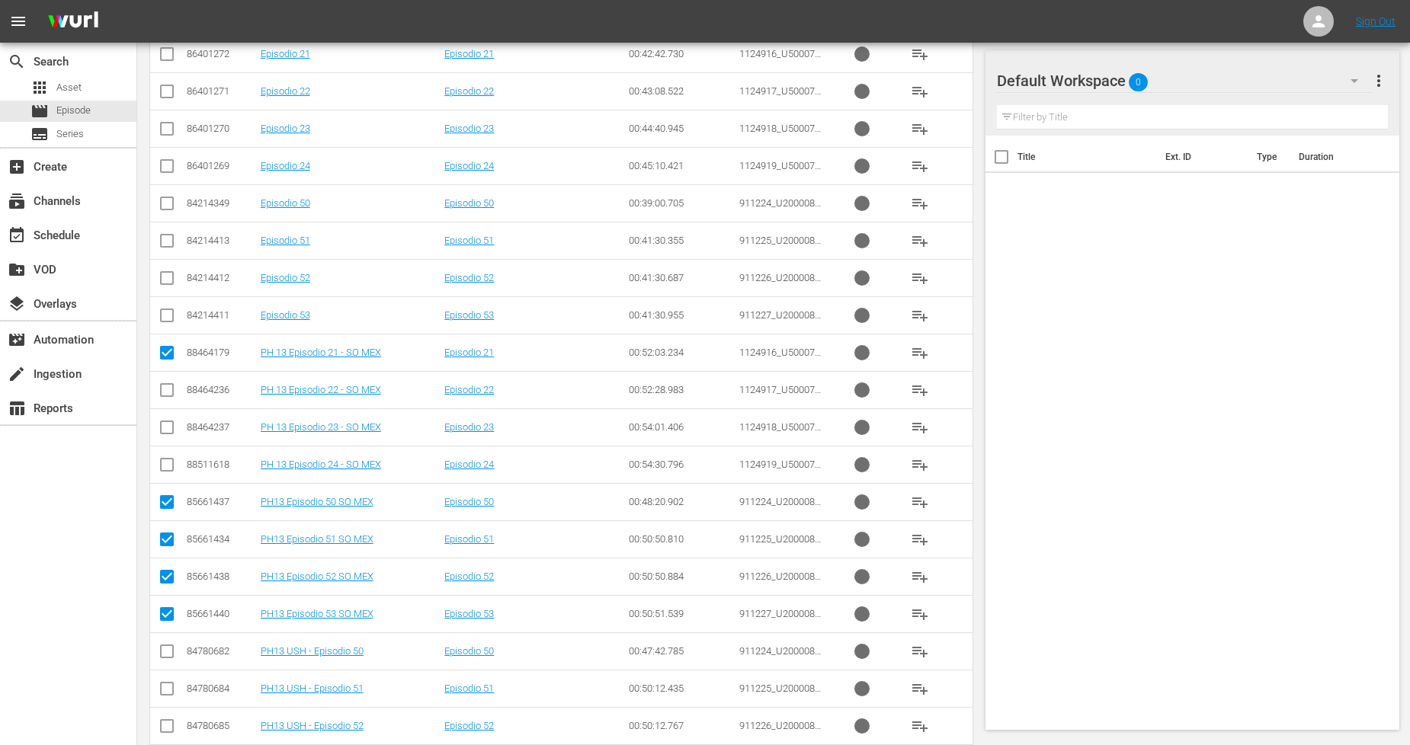
checkbox input "true"
click at [168, 429] on input "checkbox" at bounding box center [167, 430] width 18 height 18
checkbox input "true"
click at [165, 465] on input "checkbox" at bounding box center [167, 468] width 18 height 18
checkbox input "true"
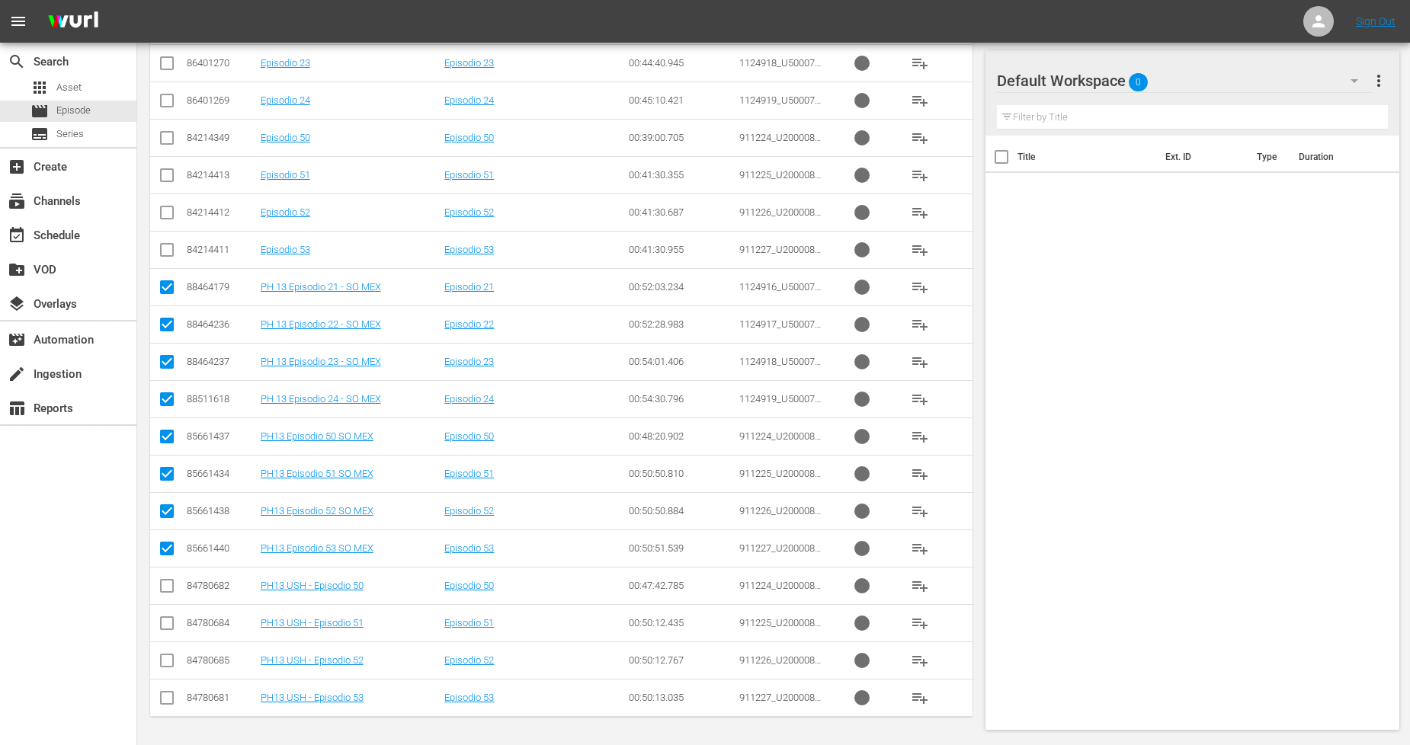
scroll to position [0, 0]
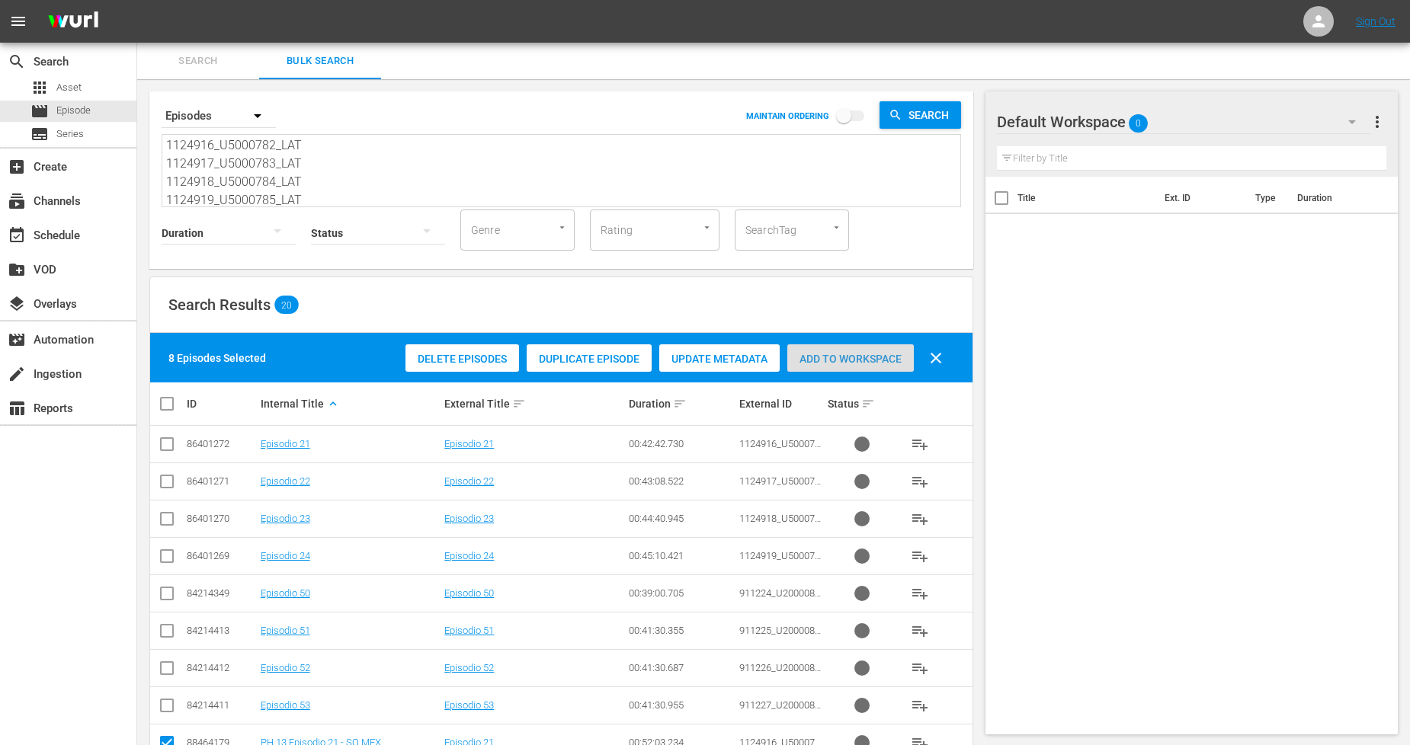
click at [839, 359] on span "Add to Workspace" at bounding box center [850, 359] width 126 height 12
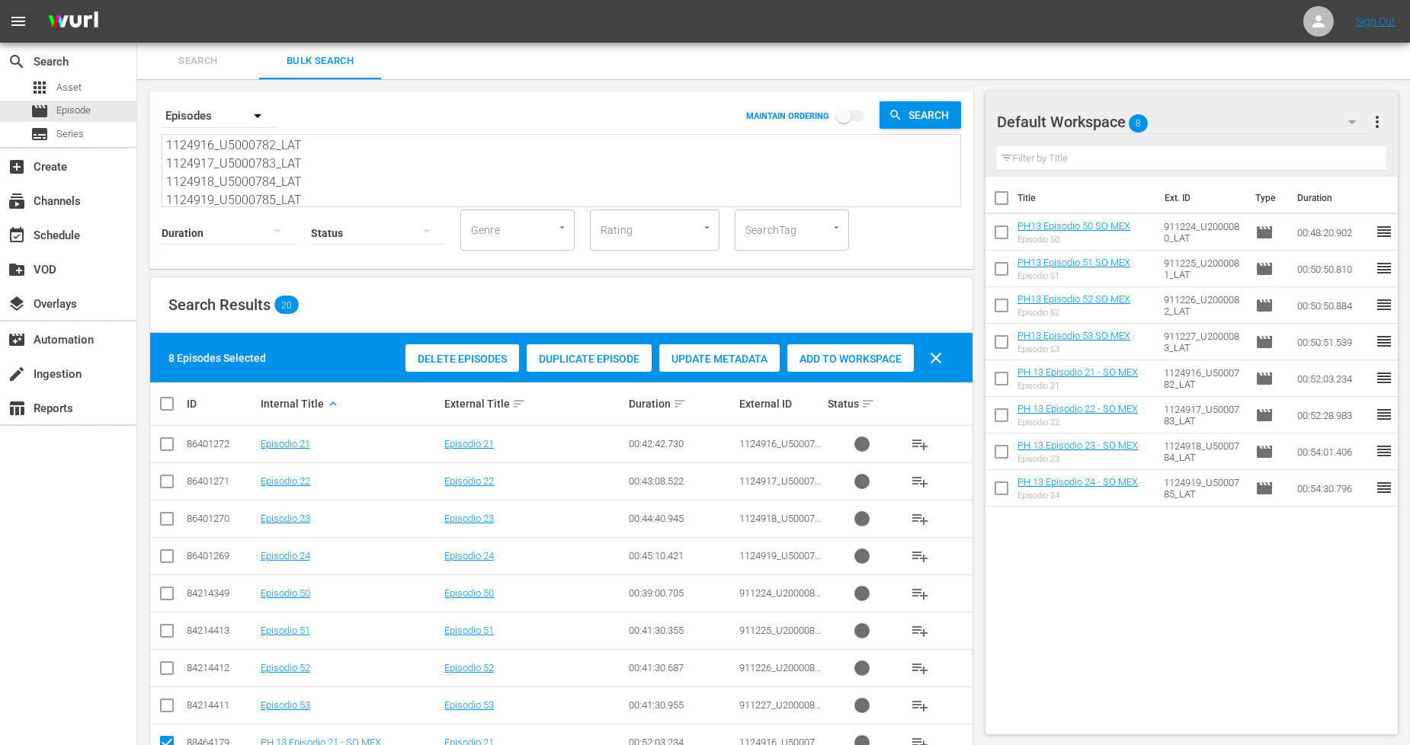
click at [165, 404] on input "checkbox" at bounding box center [173, 404] width 30 height 18
checkbox input "true"
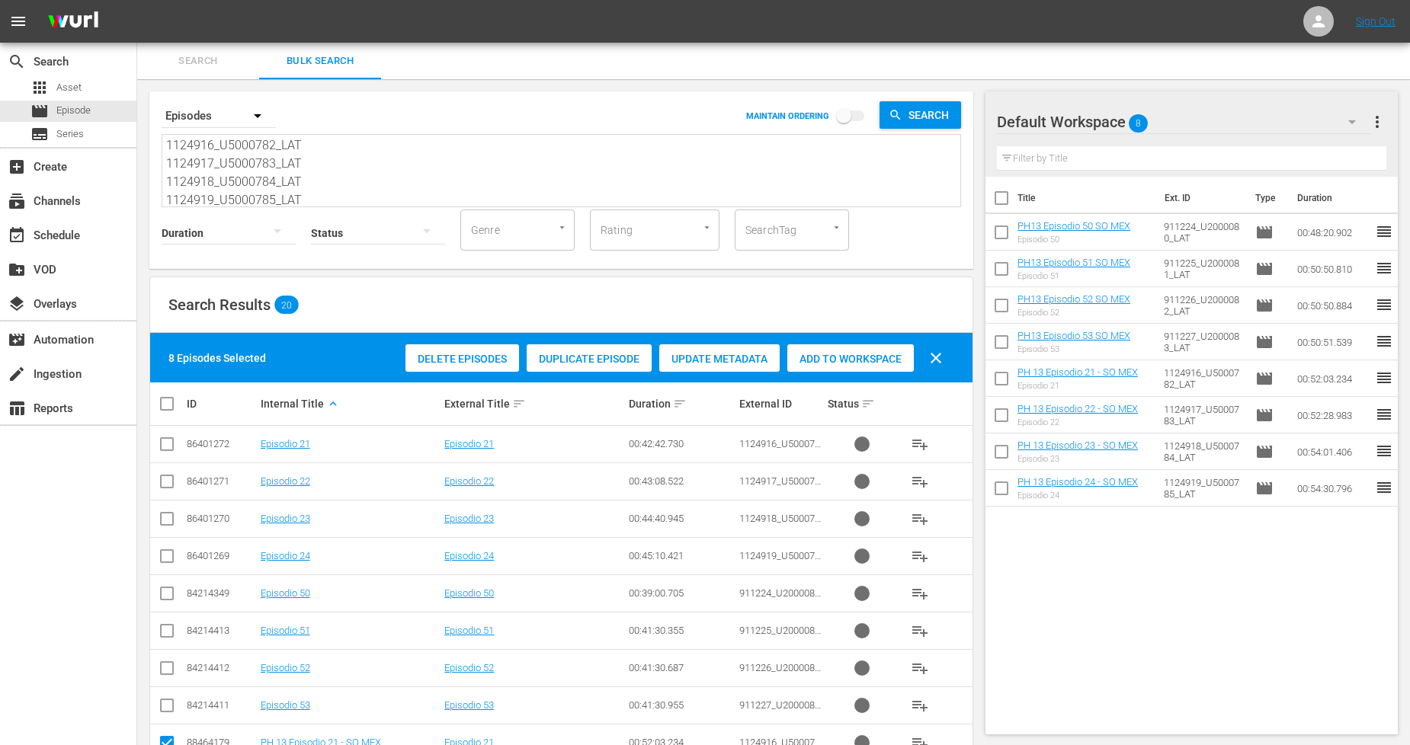
checkbox input "true"
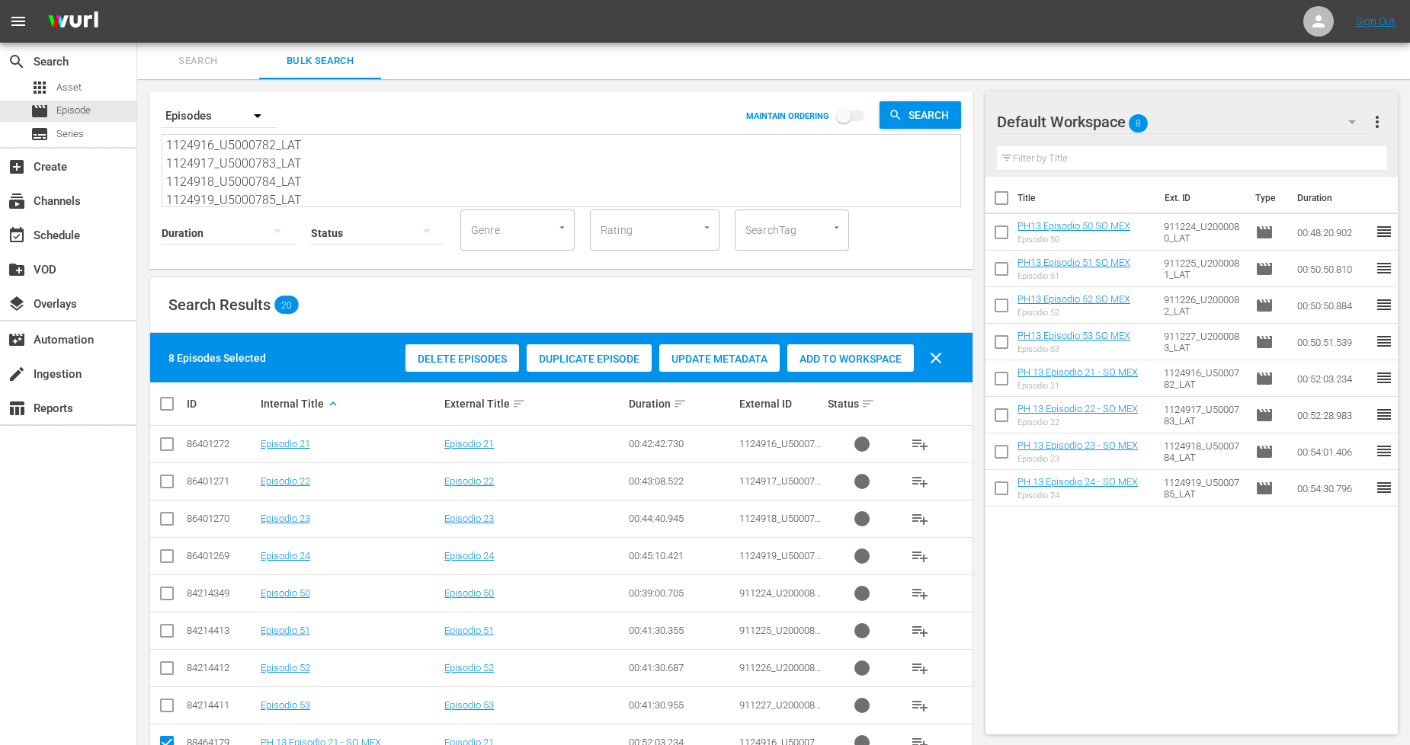
checkbox input "true"
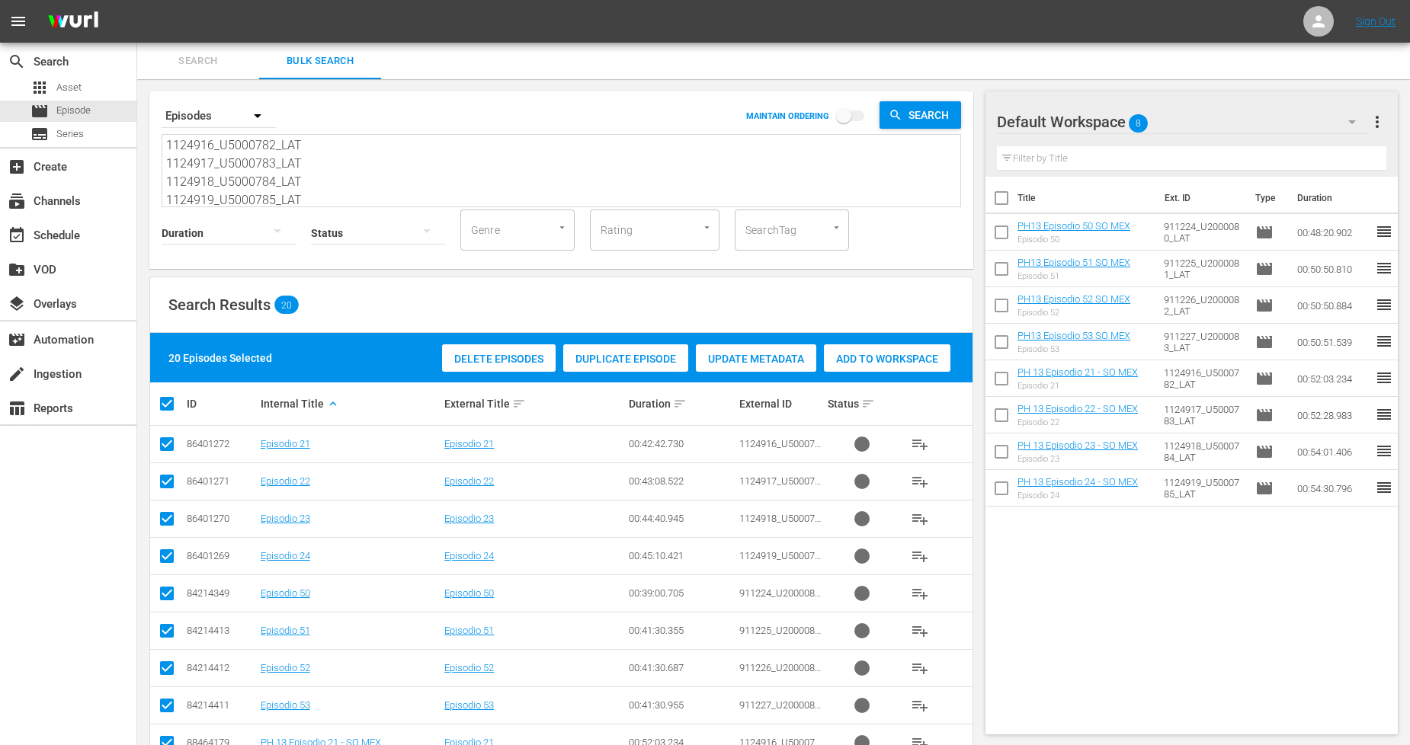
click at [166, 405] on input "checkbox" at bounding box center [173, 404] width 30 height 18
checkbox input "false"
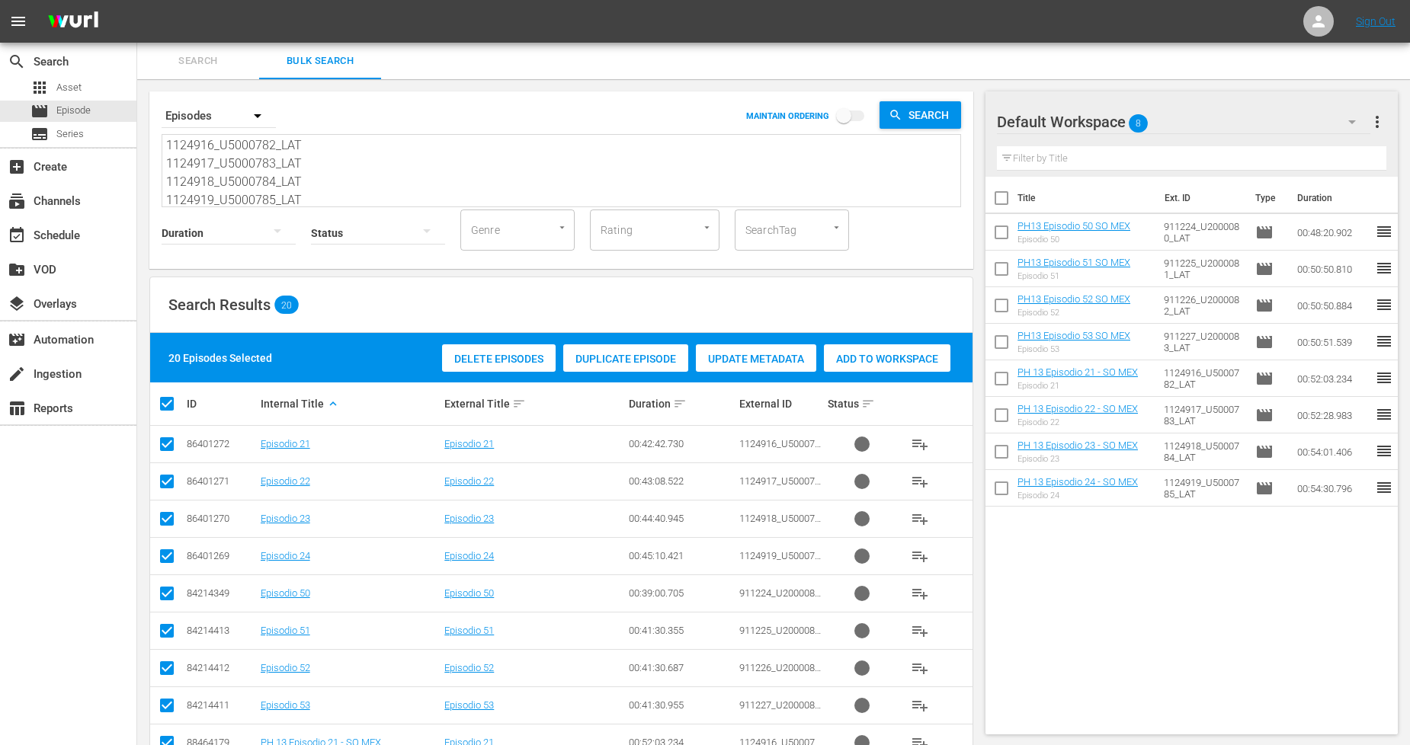
checkbox input "false"
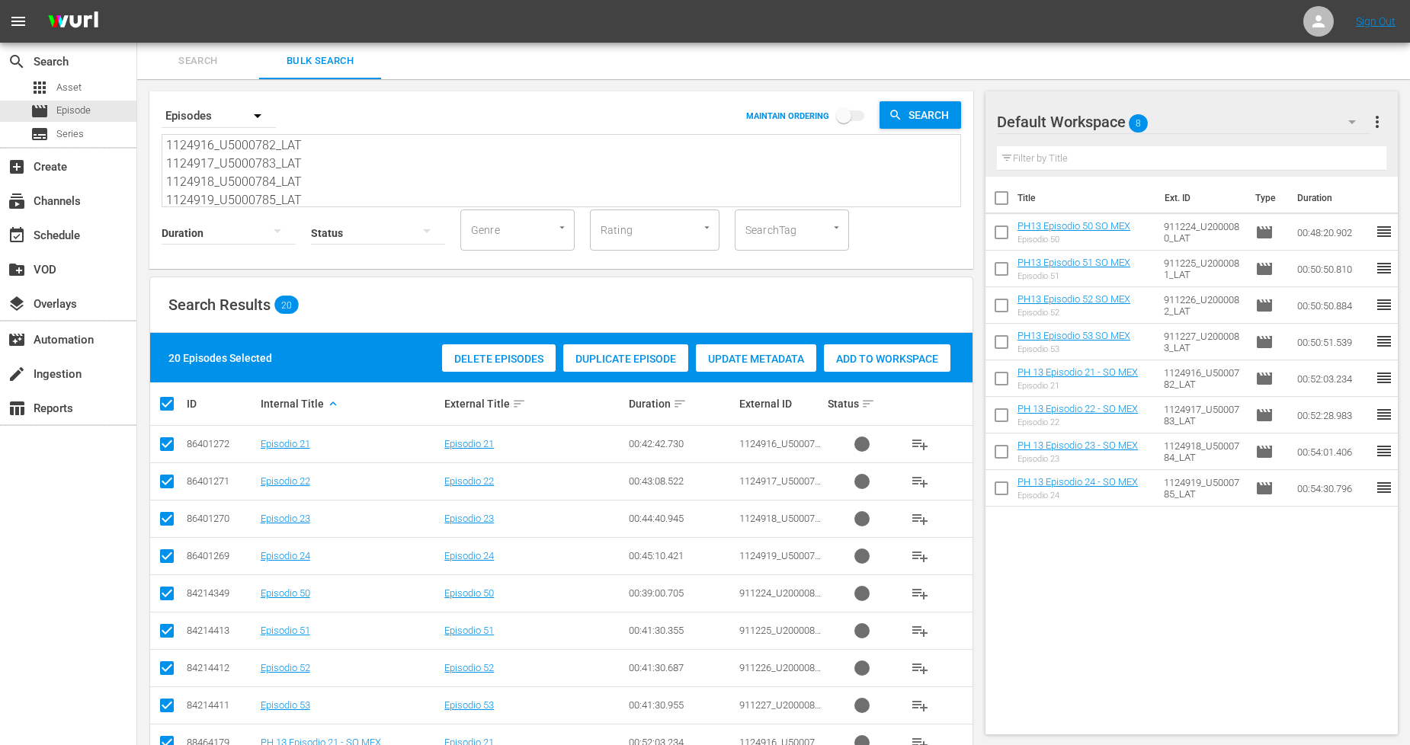
checkbox input "false"
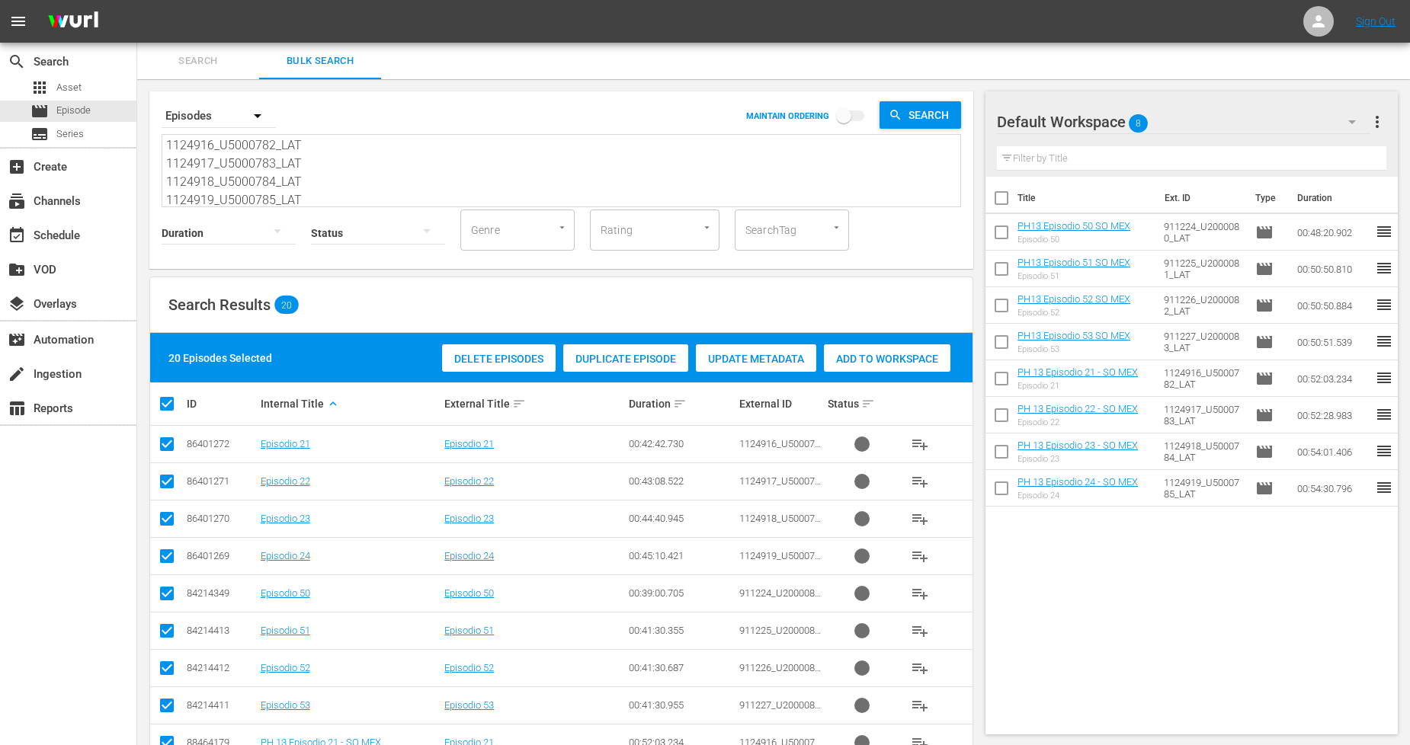
checkbox input "false"
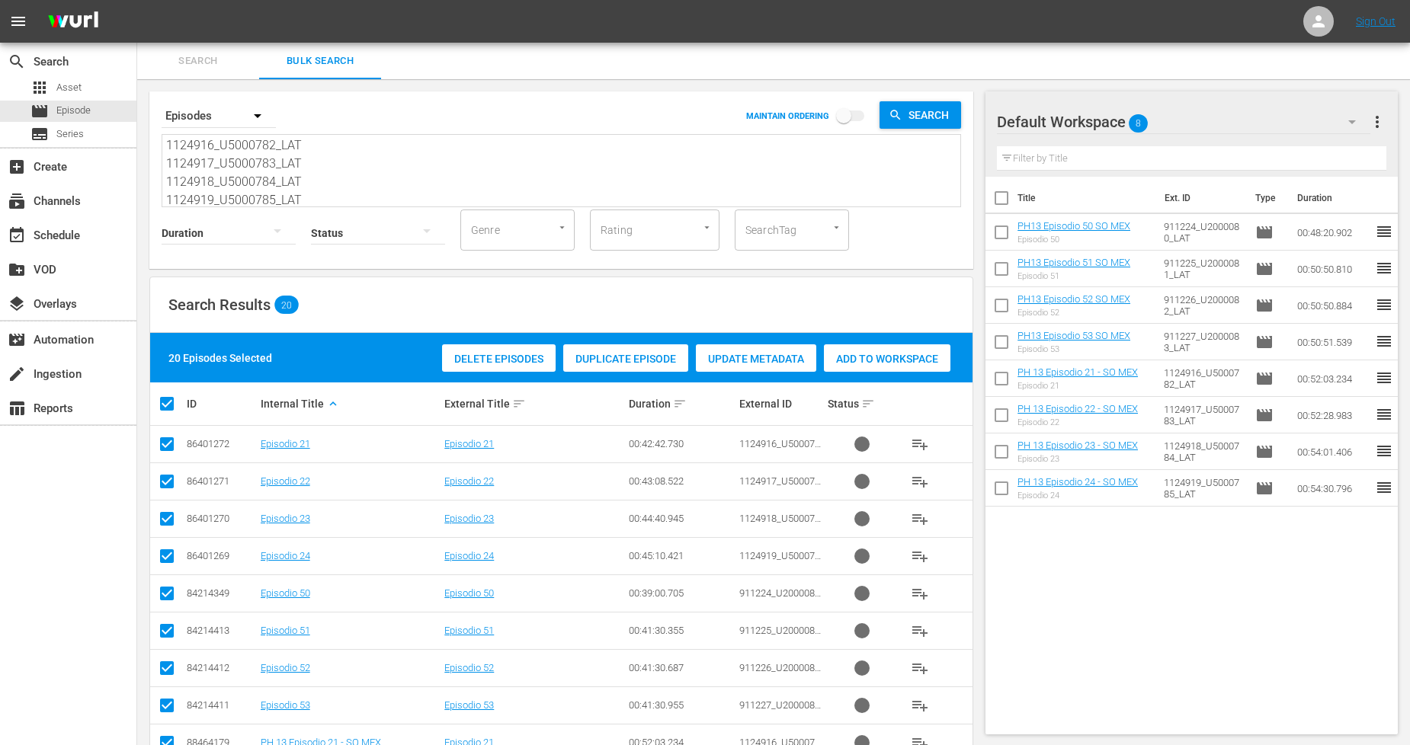
checkbox input "false"
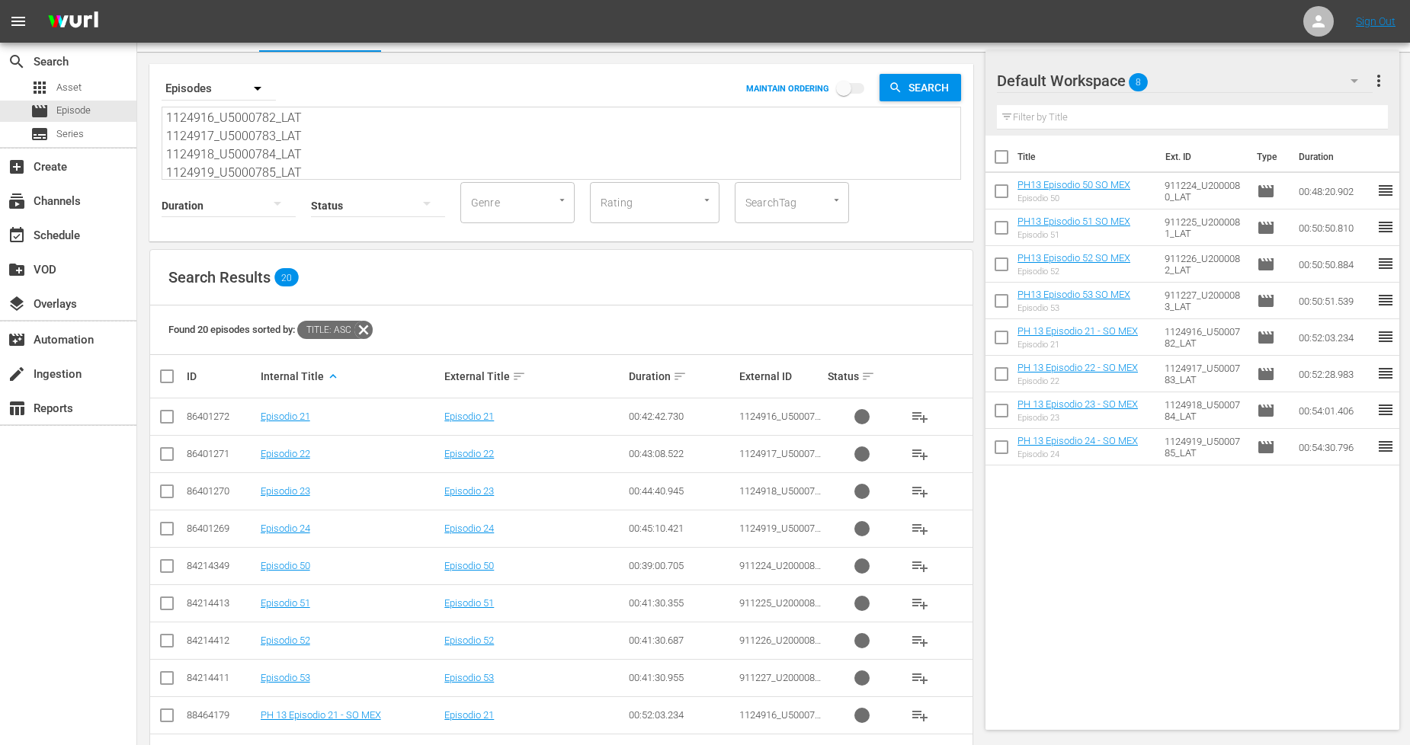
scroll to position [456, 0]
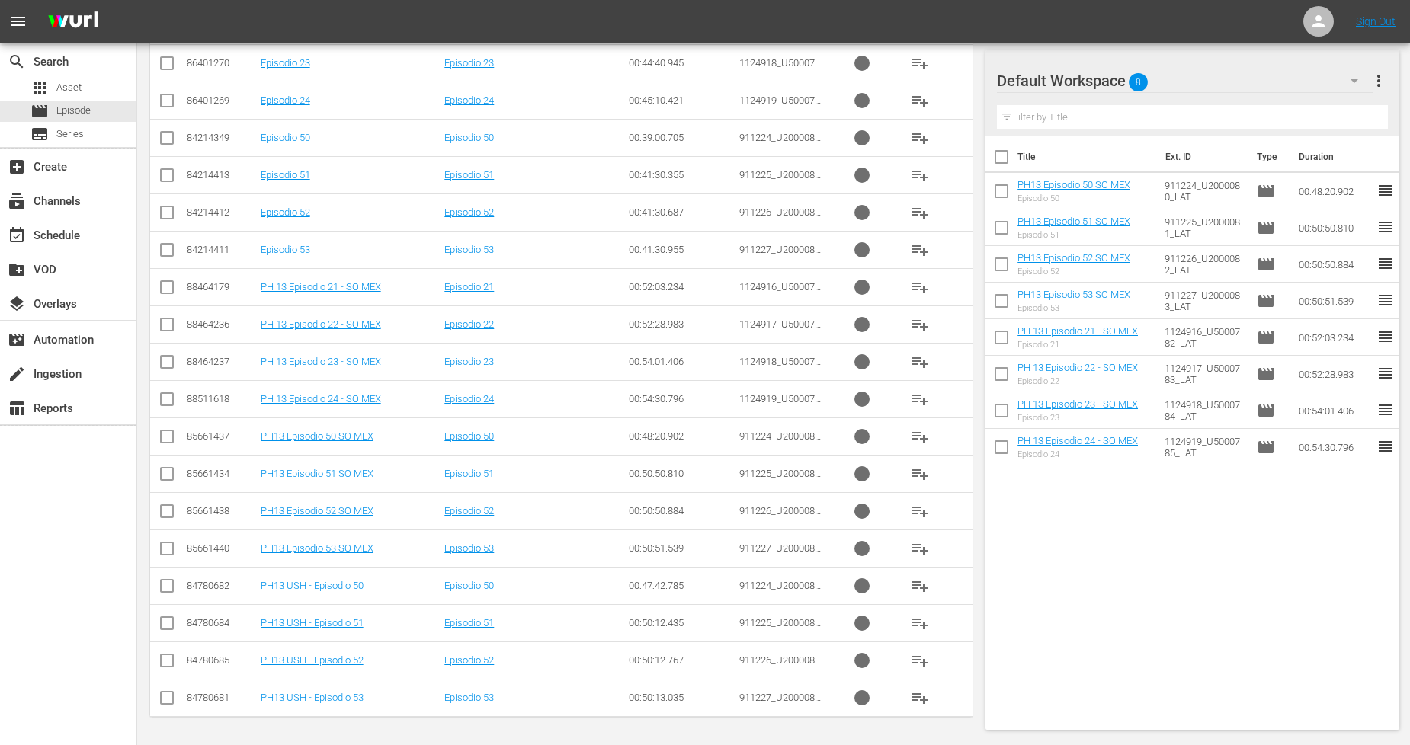
click at [166, 293] on input "checkbox" at bounding box center [167, 290] width 18 height 18
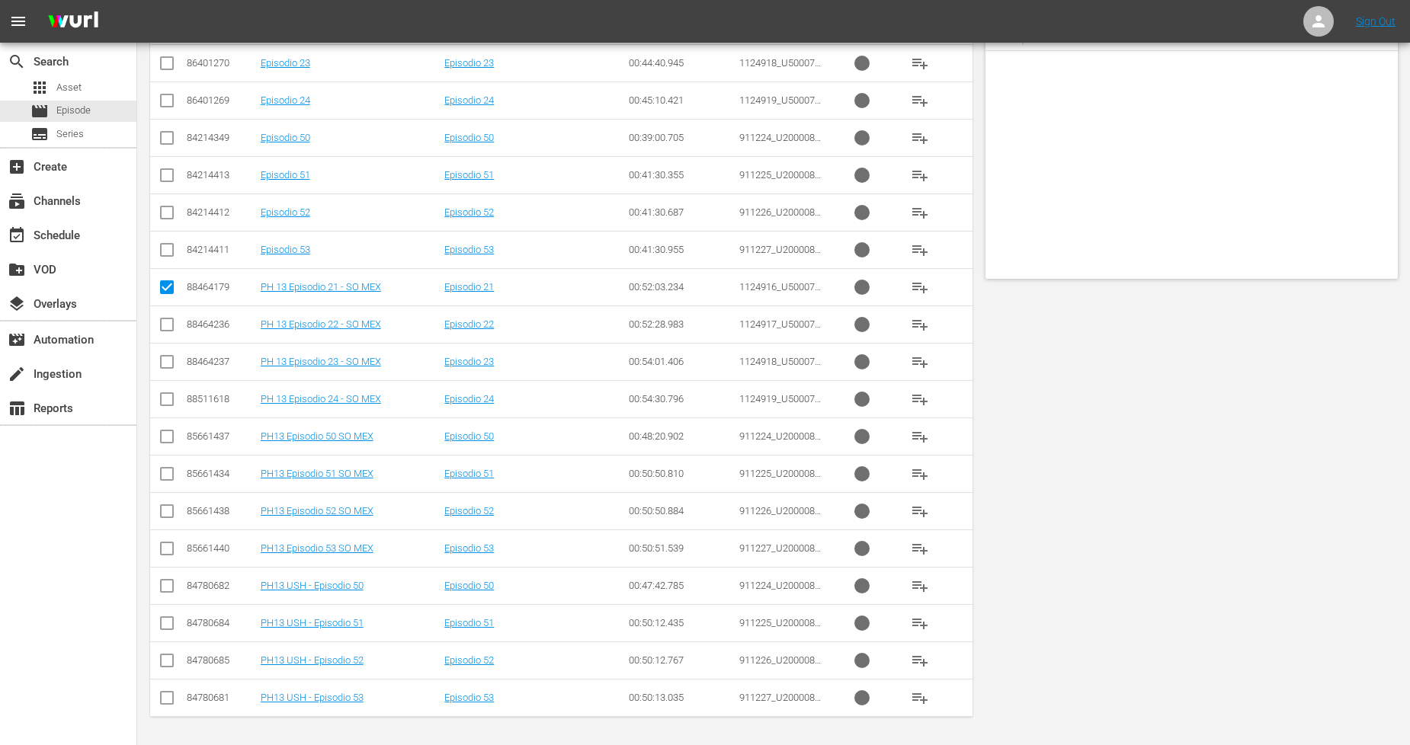
scroll to position [0, 0]
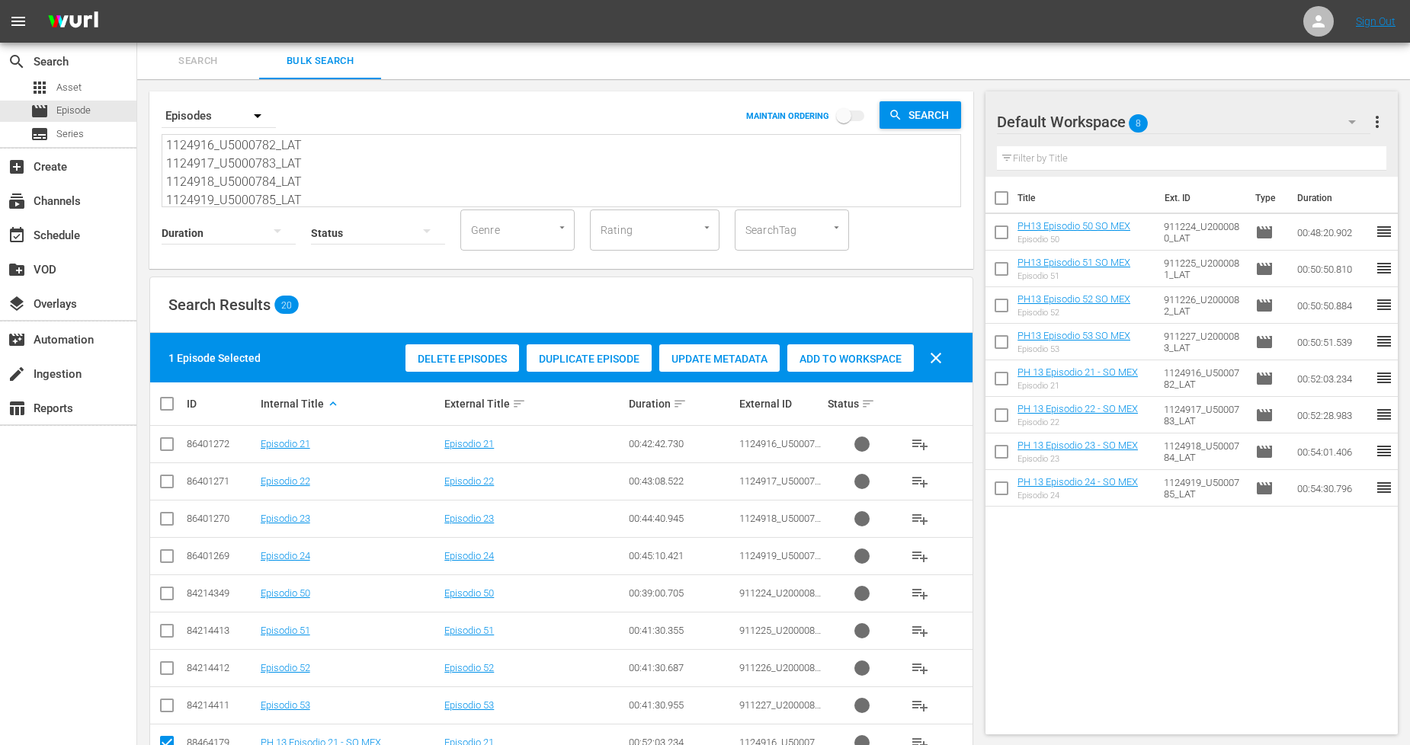
click at [617, 355] on span "Duplicate Episode" at bounding box center [589, 359] width 125 height 12
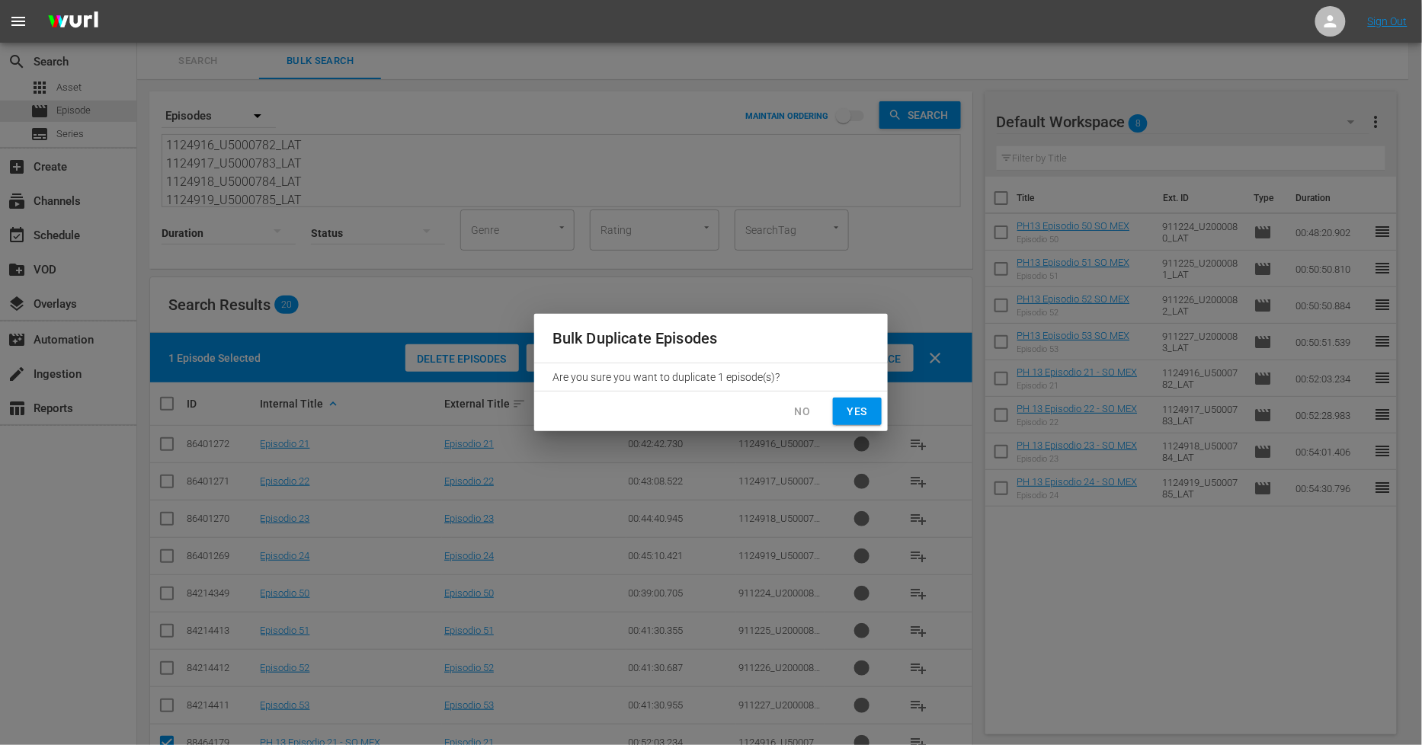
click at [847, 402] on span "Yes" at bounding box center [857, 411] width 24 height 19
checkbox input "false"
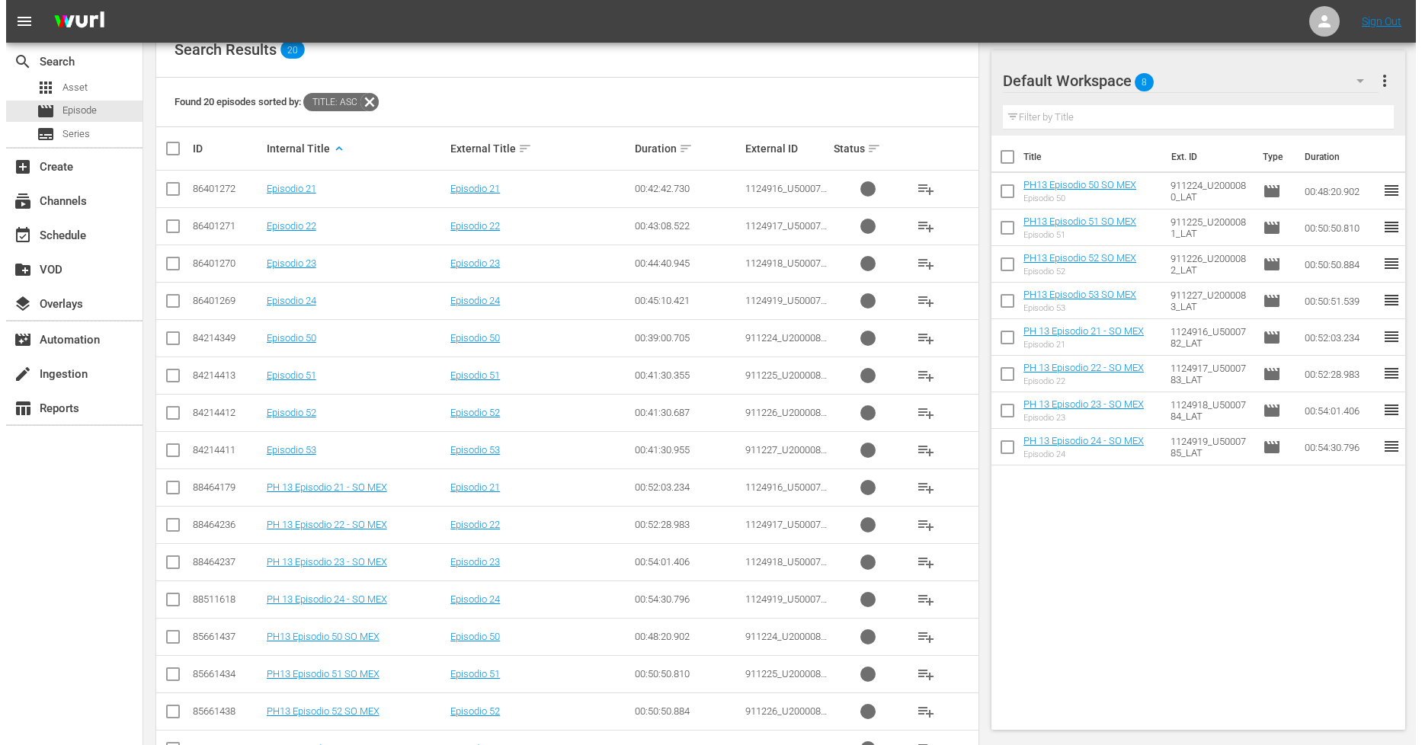
scroll to position [33, 0]
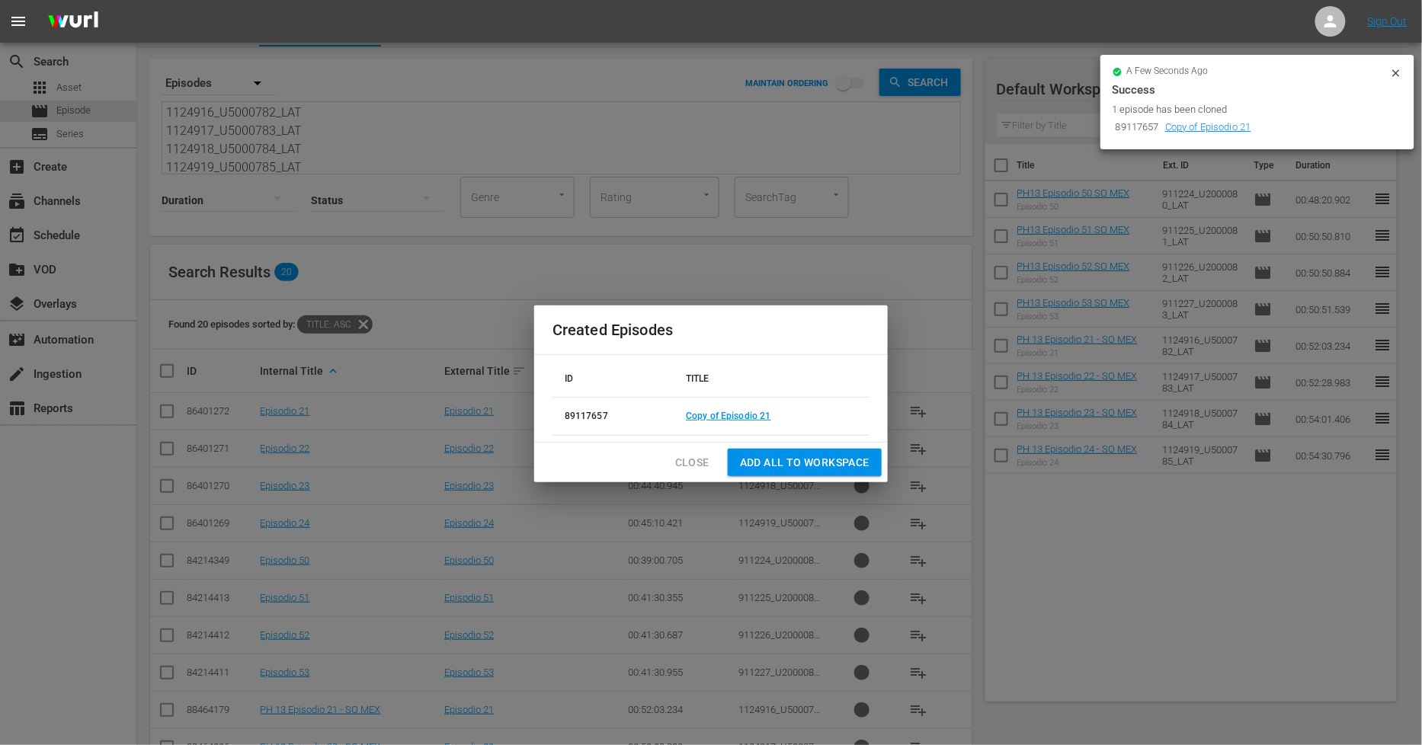
click at [390, 284] on div "Created Episodes ID TITLE 89117657 Copy of Episodio 21 Close Add all to Workspa…" at bounding box center [711, 372] width 1422 height 745
click at [696, 465] on span "Close" at bounding box center [692, 462] width 34 height 19
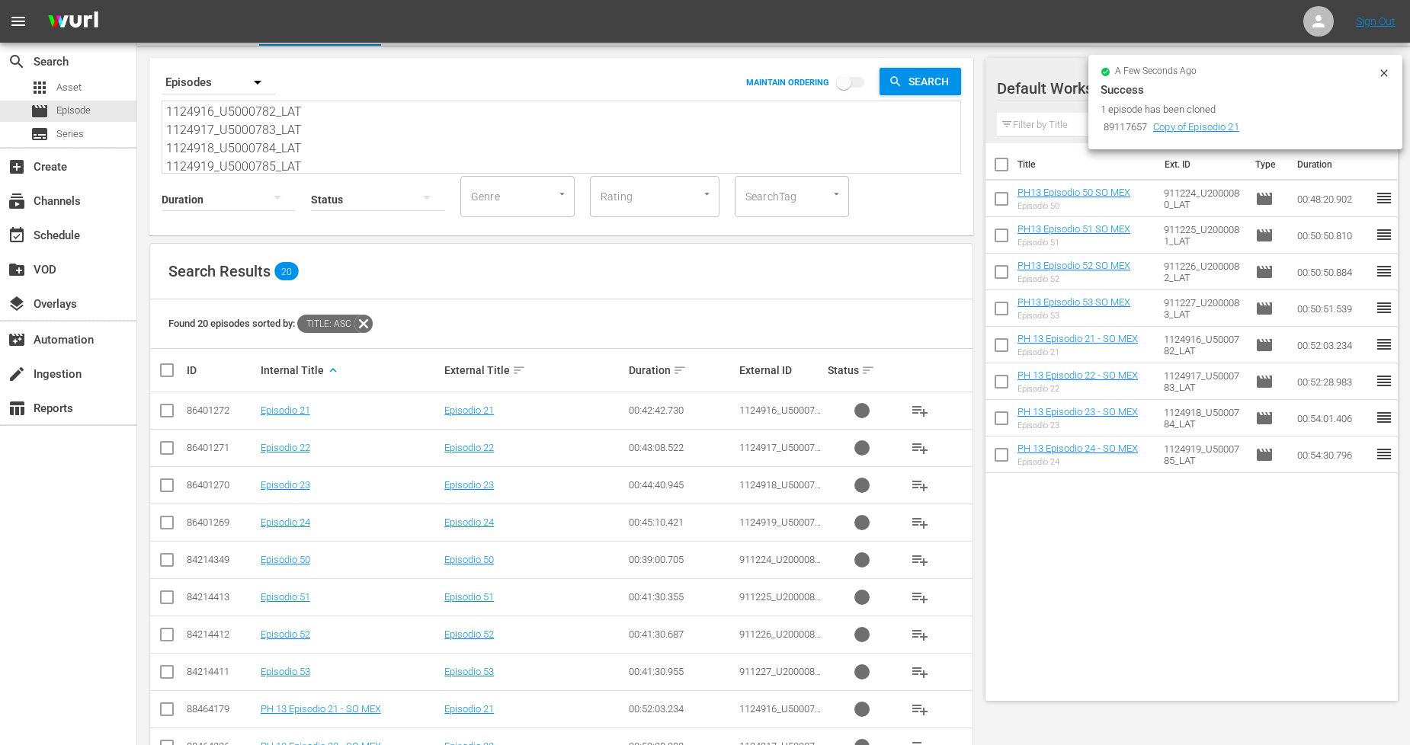
scroll to position [456, 0]
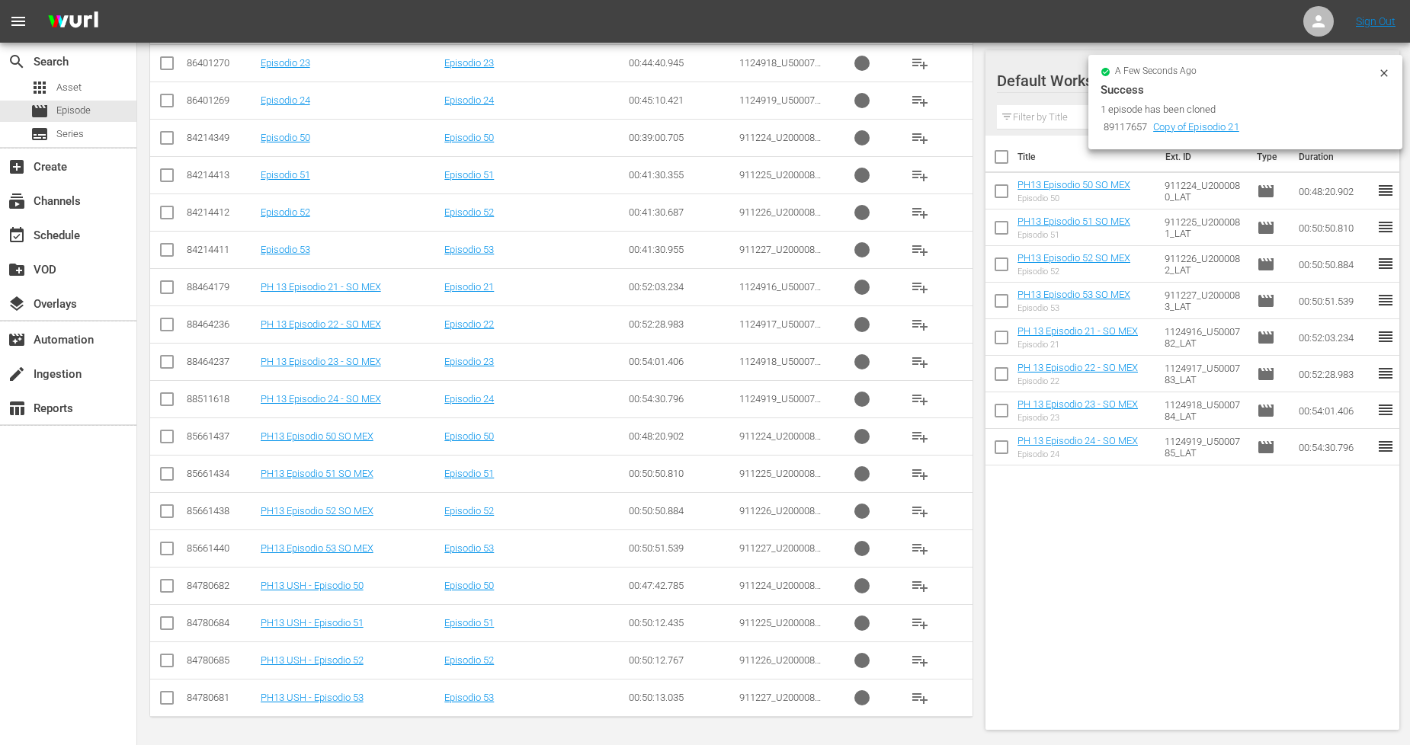
click at [166, 329] on input "checkbox" at bounding box center [167, 328] width 18 height 18
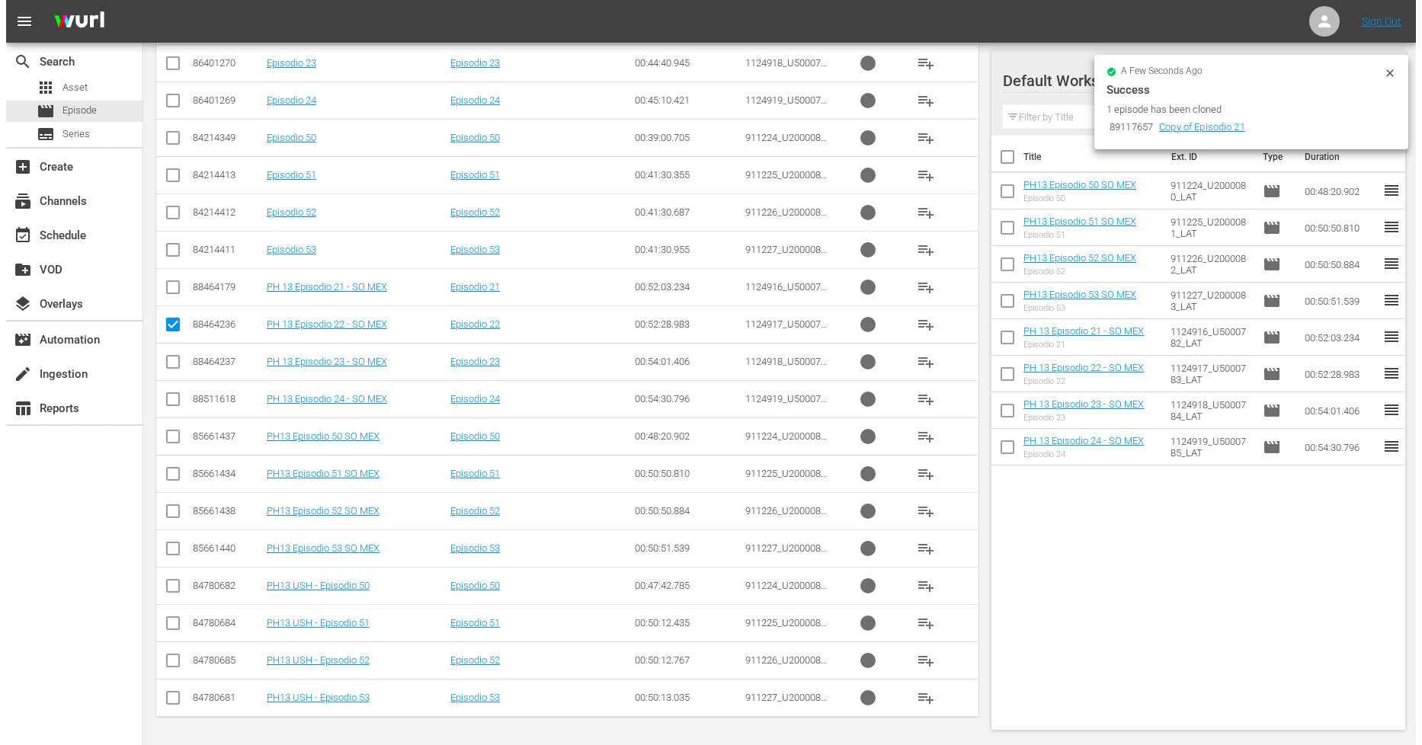
scroll to position [0, 0]
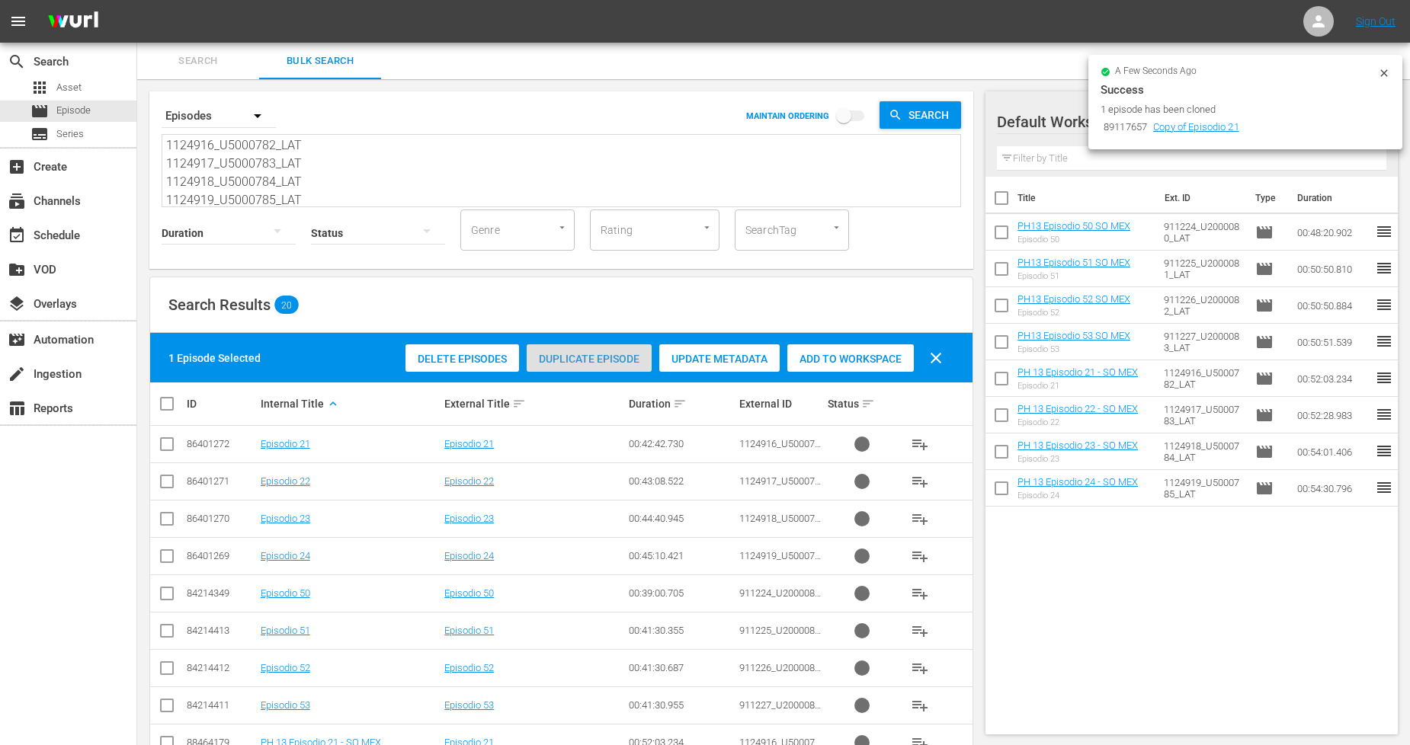
click at [580, 357] on span "Duplicate Episode" at bounding box center [589, 359] width 125 height 12
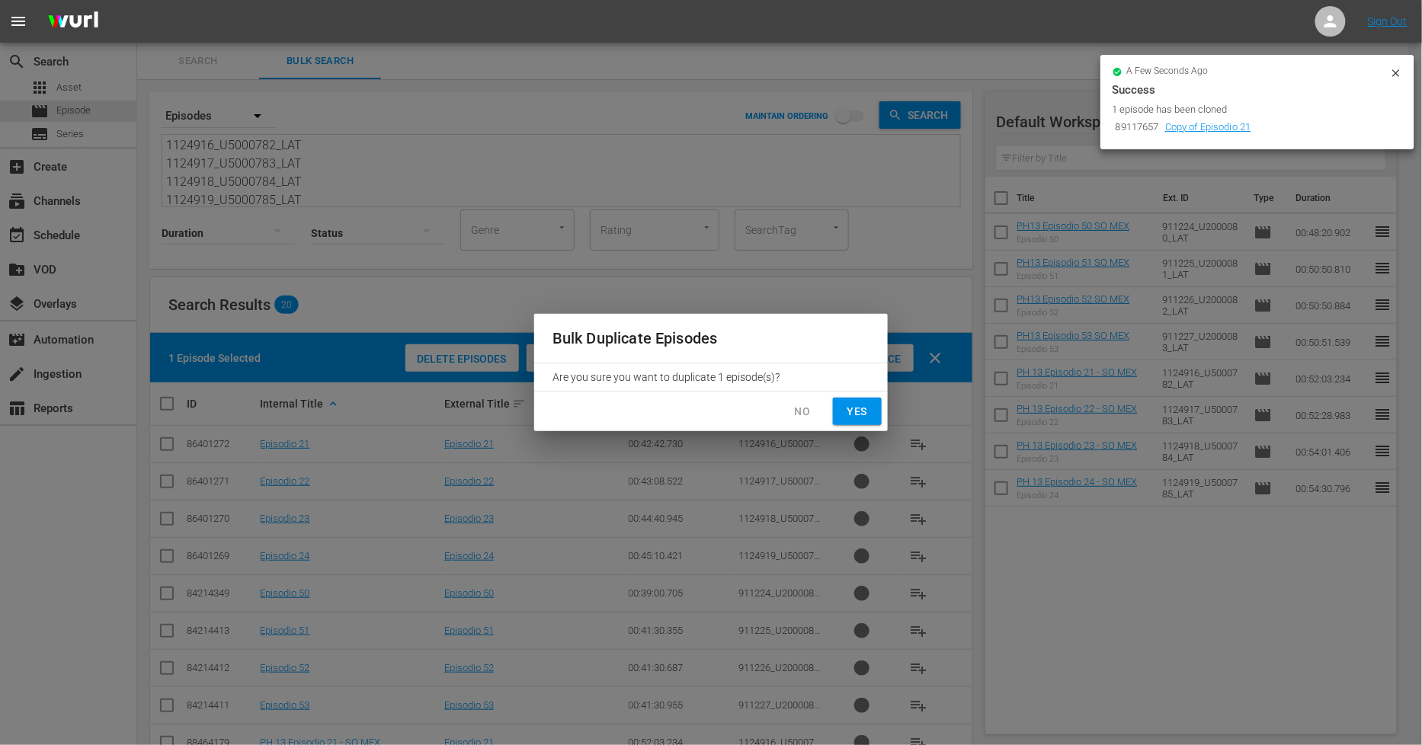
click at [850, 413] on span "Yes" at bounding box center [857, 411] width 24 height 19
checkbox input "false"
